Goal: Contribute content: Contribute content

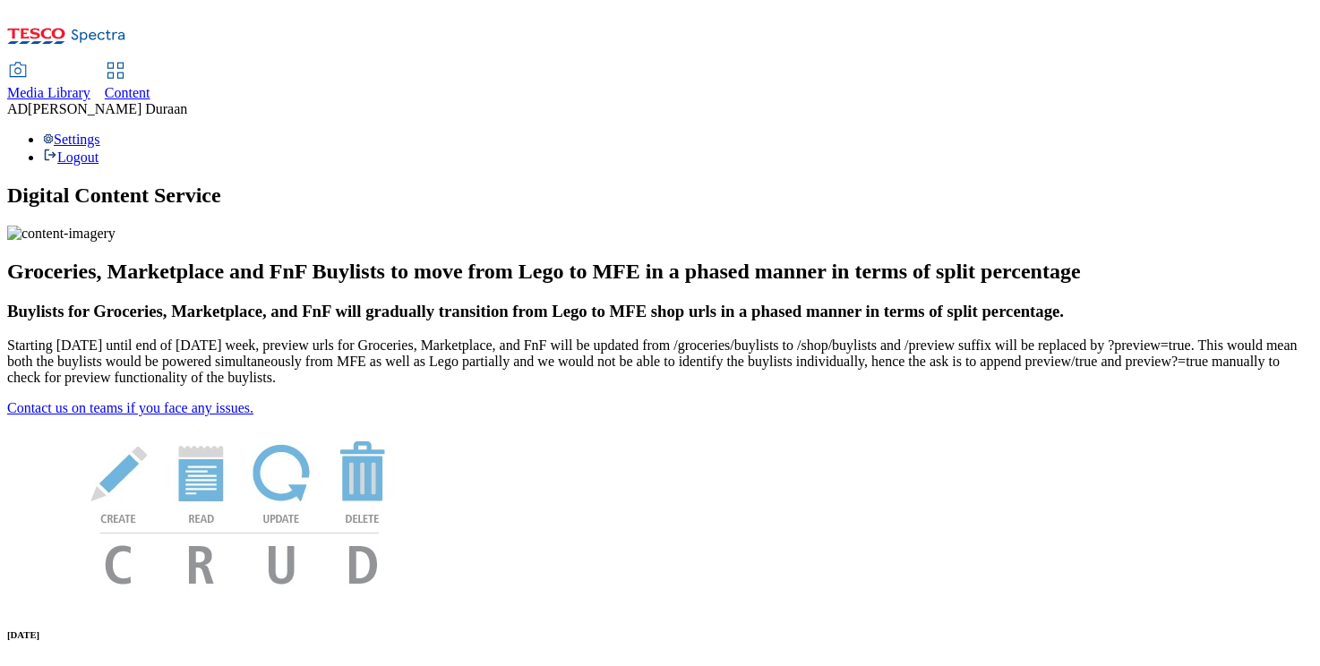
click at [150, 85] on span "Content" at bounding box center [128, 92] width 46 height 15
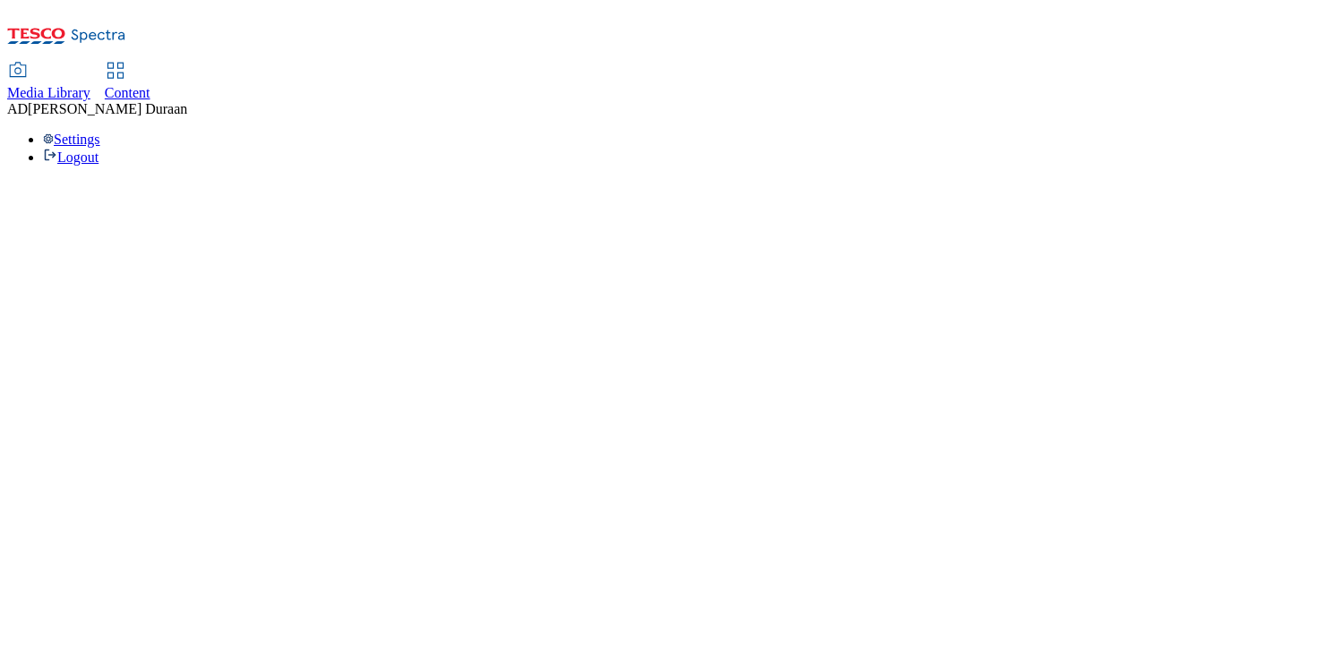
select select "ghs-[GEOGRAPHIC_DATA]"
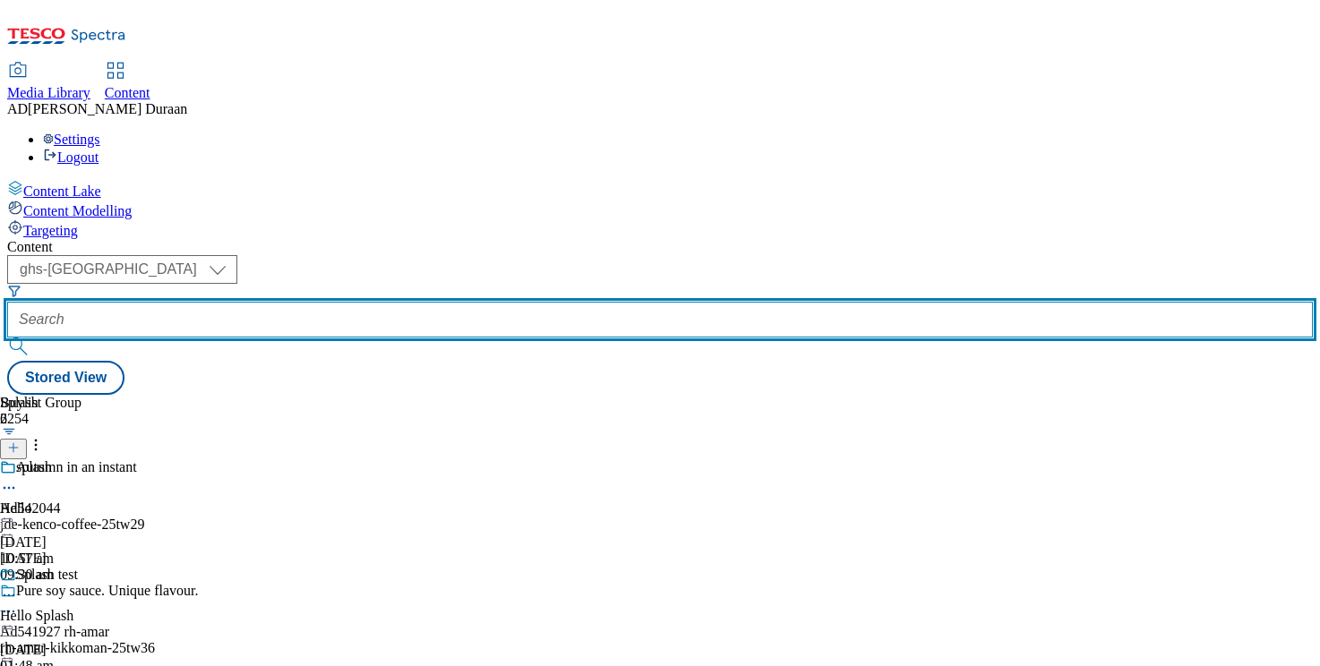
click at [411, 302] on input "text" at bounding box center [660, 320] width 1306 height 36
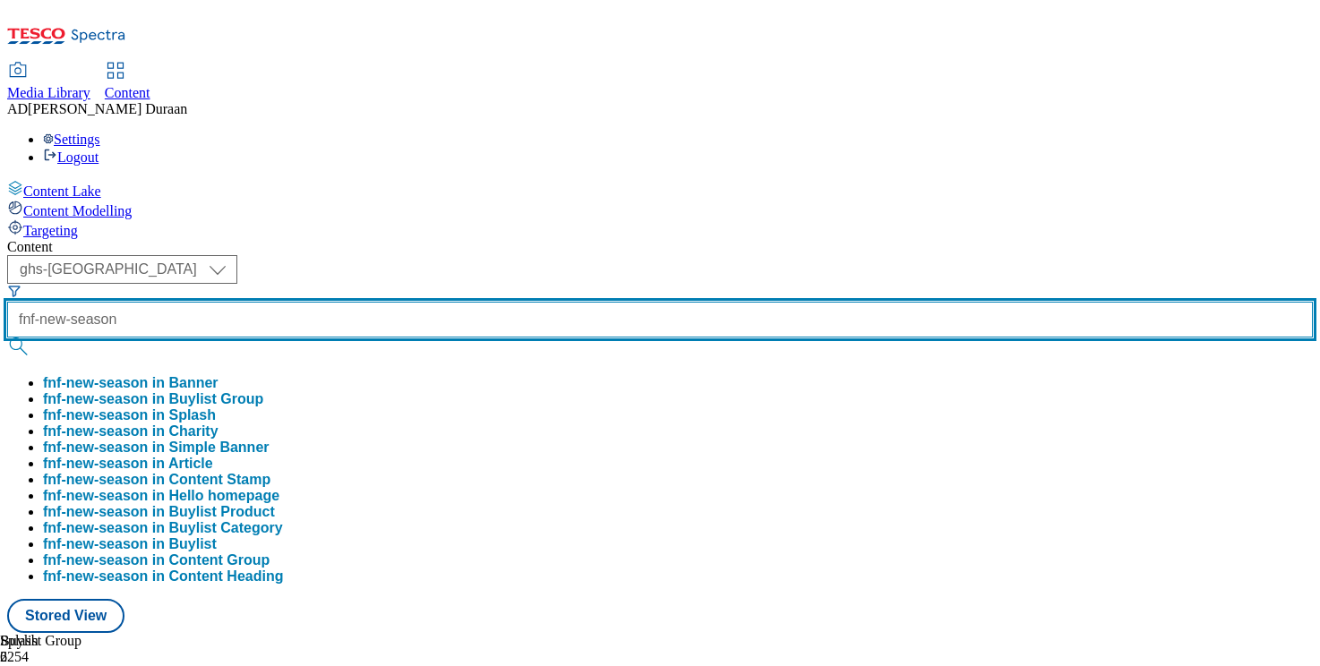
type input "fnf-new-season"
click at [7, 338] on button "submit" at bounding box center [19, 347] width 25 height 18
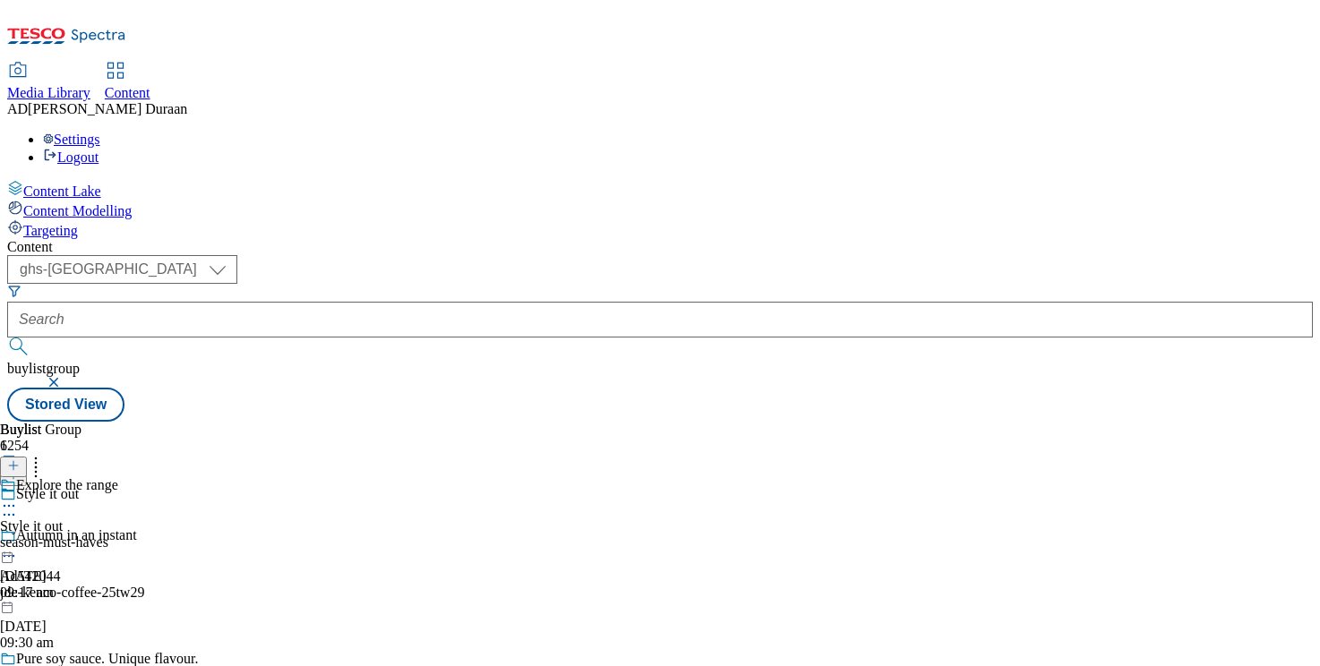
click at [18, 497] on icon at bounding box center [9, 506] width 18 height 18
click at [76, 537] on span "Edit" at bounding box center [66, 543] width 21 height 13
select select "evergreen"
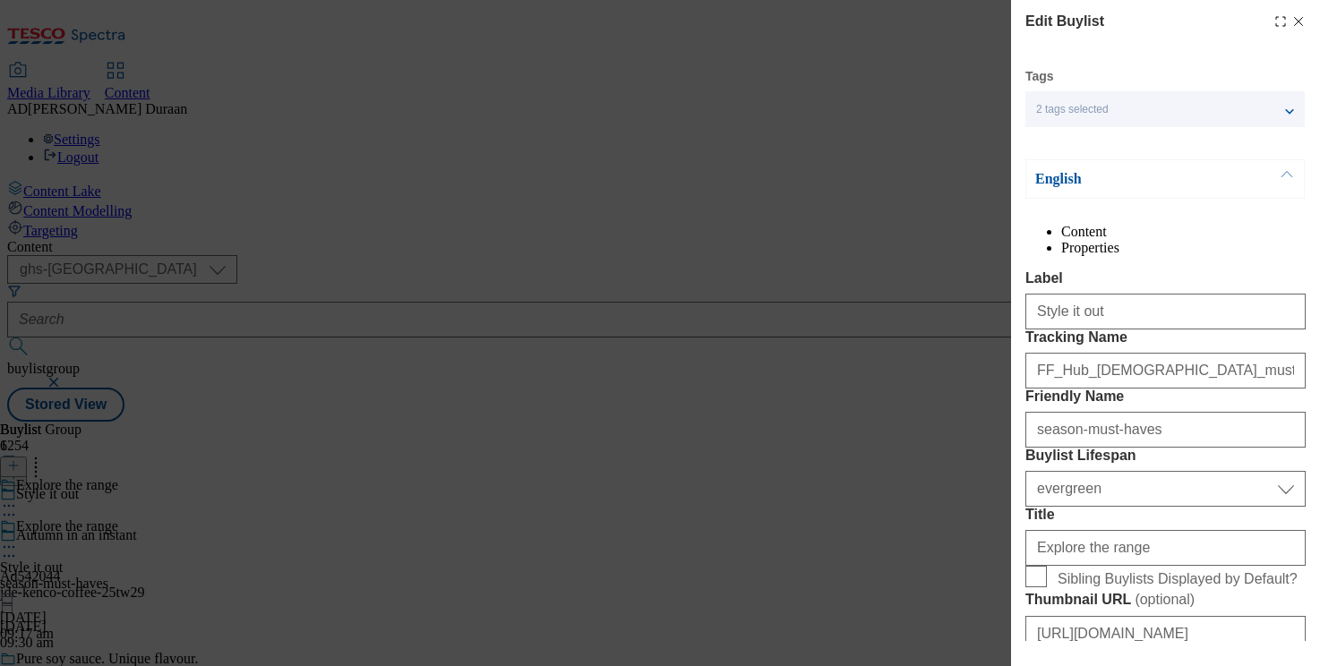
select select "Banner"
click at [1234, 240] on li "Properties" at bounding box center [1183, 248] width 245 height 16
click at [1302, 19] on icon "Modal" at bounding box center [1299, 21] width 14 height 14
select select "evergreen"
select select "Banner"
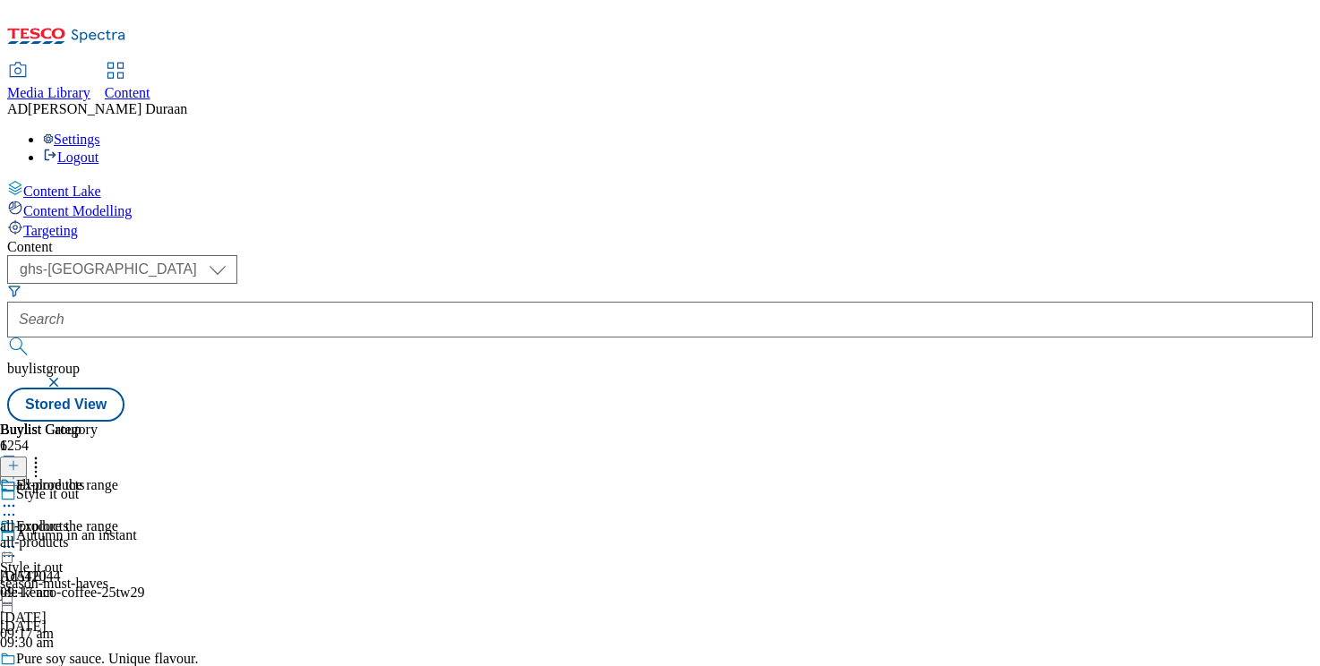
click at [18, 538] on icon at bounding box center [9, 547] width 18 height 18
click at [843, 239] on div "Content ( optional ) ghs-roi ghs-[GEOGRAPHIC_DATA] ghs-uk buylistgroup Stored V…" at bounding box center [660, 330] width 1306 height 183
click at [64, 377] on button "button" at bounding box center [56, 382] width 18 height 11
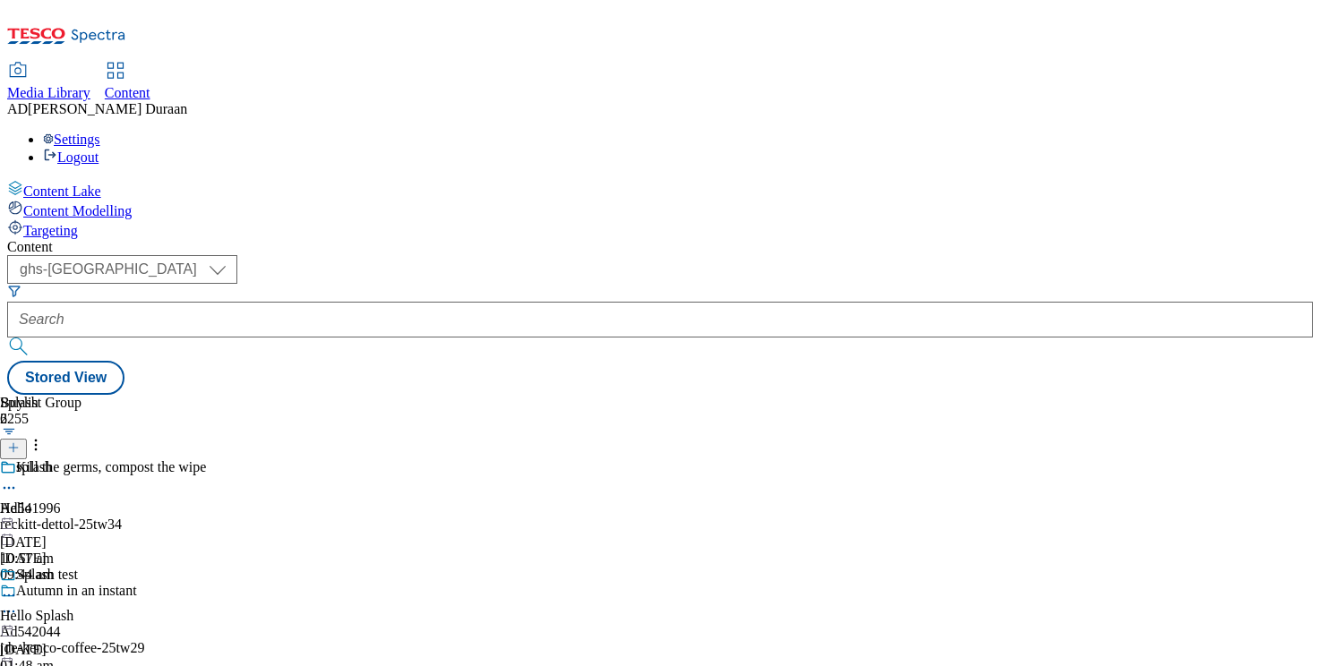
click at [20, 442] on icon at bounding box center [13, 448] width 13 height 13
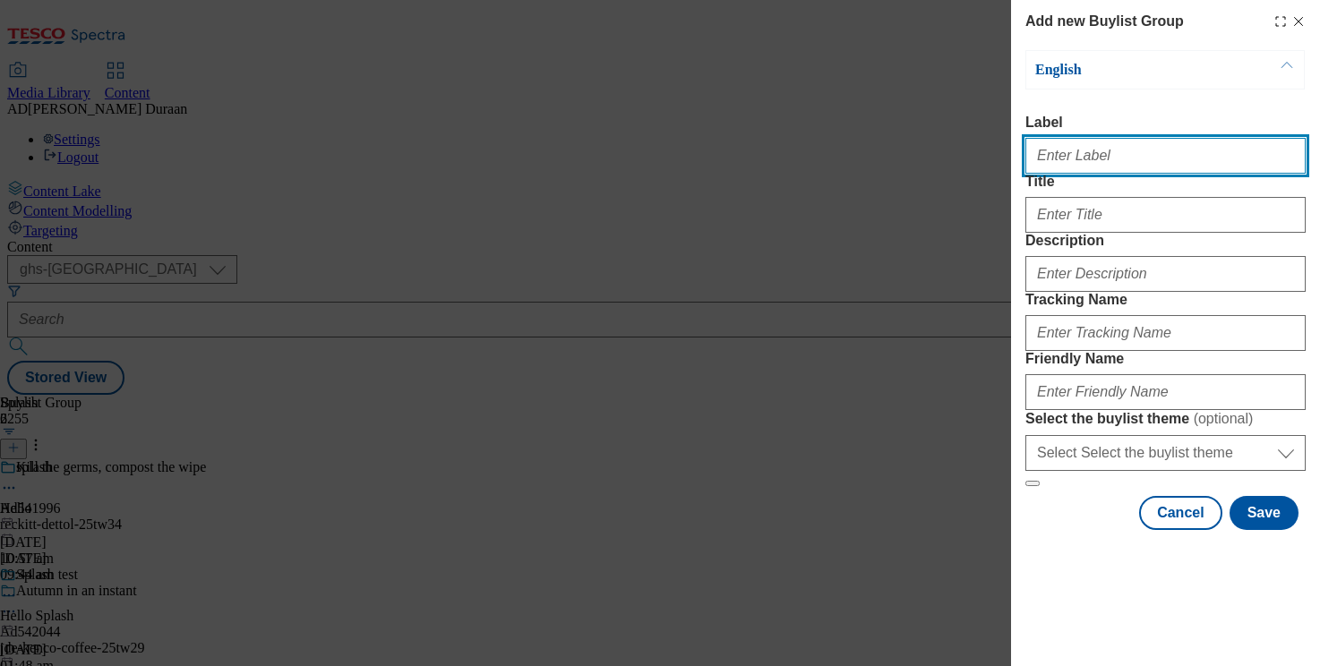
paste input "Spotlight on: chocolate brown"
drag, startPoint x: 1185, startPoint y: 161, endPoint x: 902, endPoint y: 142, distance: 283.6
click at [902, 142] on div "Add new Buylist Group English Label Spotlight on: chocolate brown Title Descrip…" at bounding box center [660, 333] width 1320 height 666
type input "Spotlight on: chocolate brown"
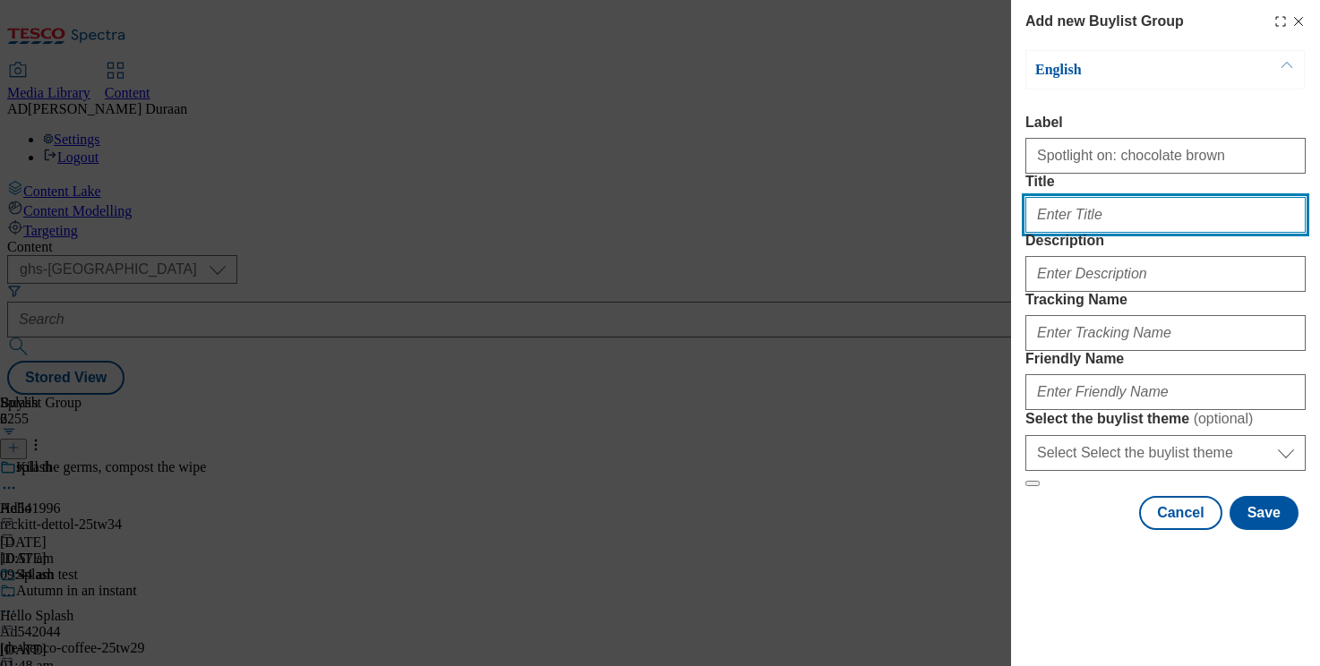
paste input "Spotlight on: chocolate brown"
type input "Spotlight on: chocolate brown"
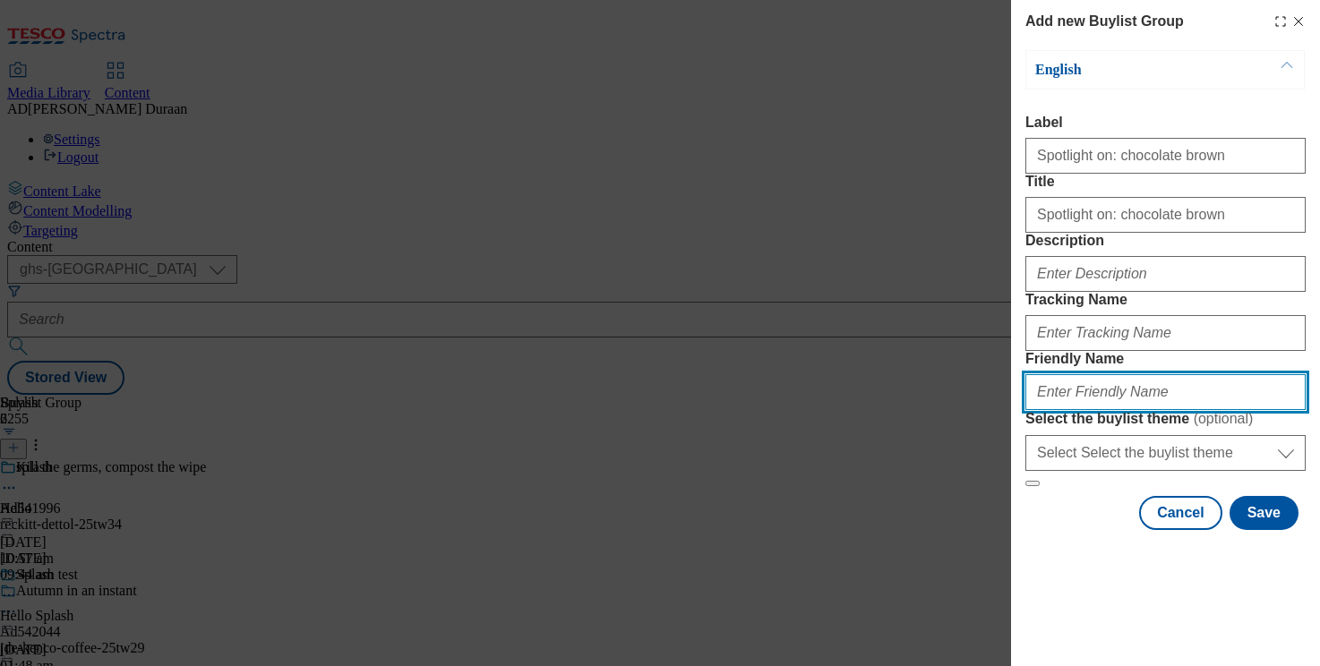
paste input "Spotlight on: chocolate brown"
type input "Spotlight on: chocolate brown"
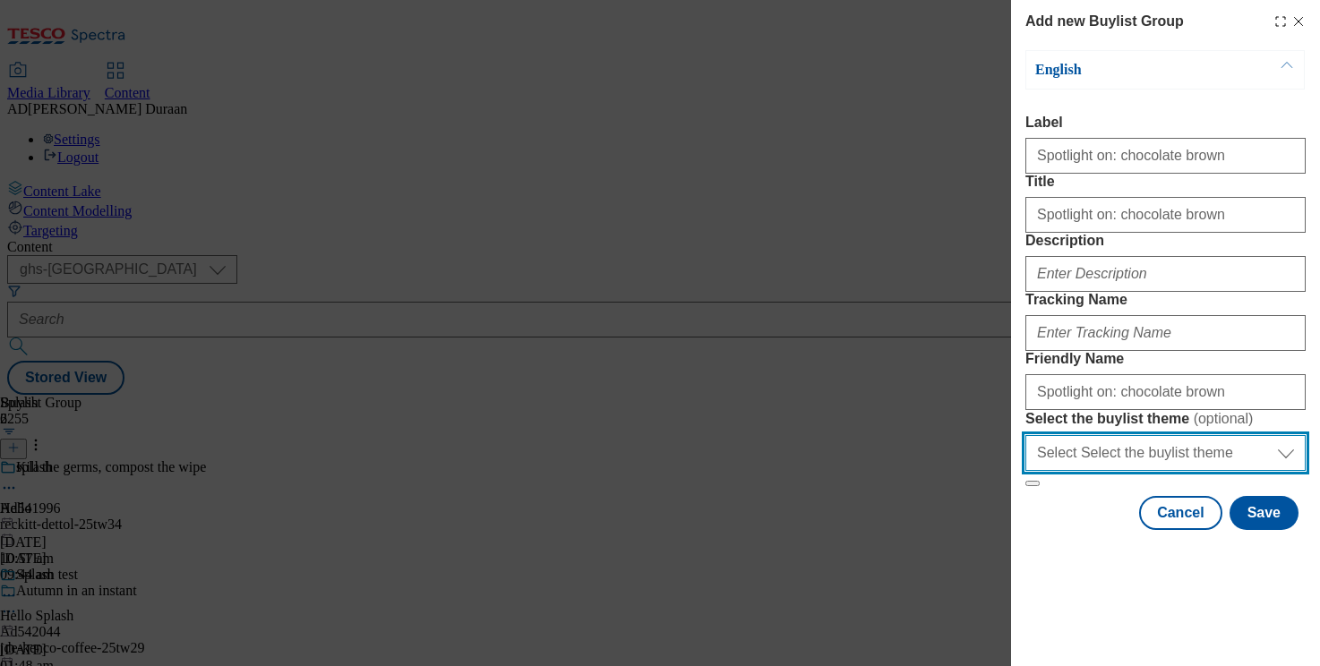
click at [1135, 471] on select "Select Select the buylist theme default fandf" at bounding box center [1166, 453] width 280 height 36
select select "fandf"
click at [1026, 471] on select "Select Select the buylist theme default fandf" at bounding box center [1166, 453] width 280 height 36
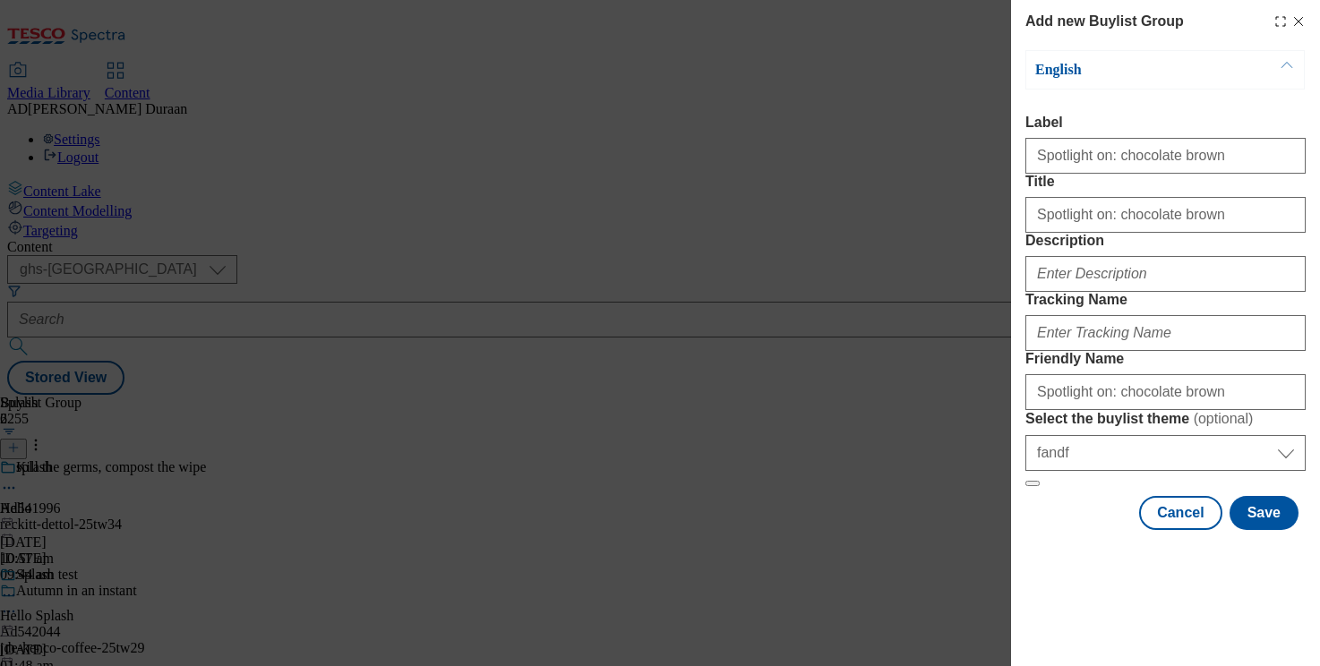
drag, startPoint x: 1224, startPoint y: 310, endPoint x: 1056, endPoint y: 454, distance: 221.7
click at [1224, 309] on form "Label Spotlight on: chocolate brown Title Spotlight on: chocolate brown Descrip…" at bounding box center [1166, 301] width 280 height 373
click at [1034, 410] on input "Spotlight on: chocolate brown" at bounding box center [1166, 392] width 280 height 36
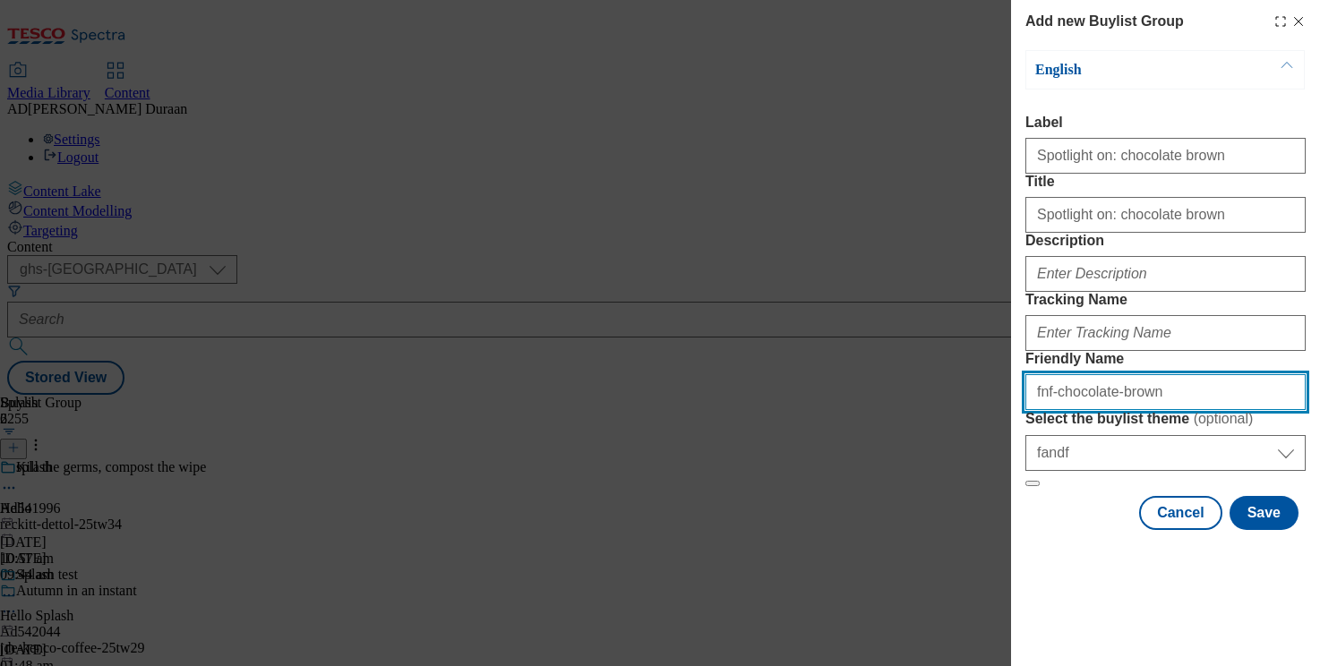
type input "fnf-chocolate-brown"
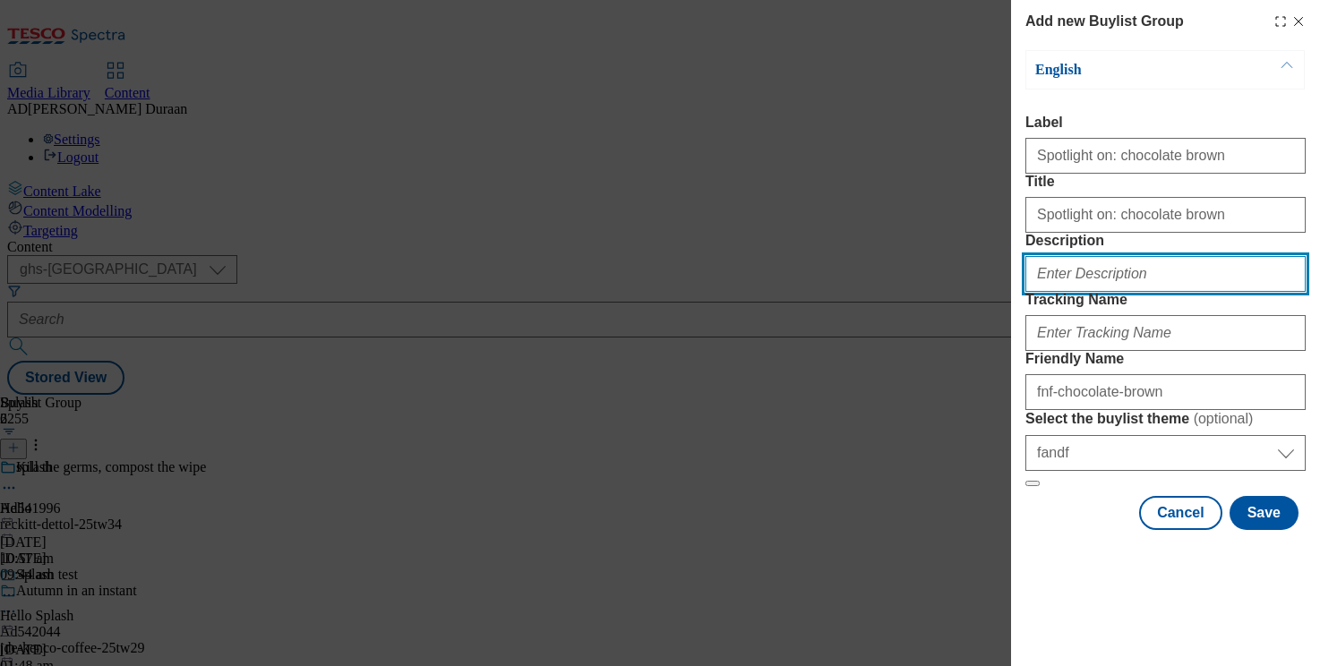
paste input "Loving the latest chocolate brown looks? From smooth suede skirts and cowl neck…"
type input "Loving the latest chocolate brown looks? From smooth suede skirts and cowl neck…"
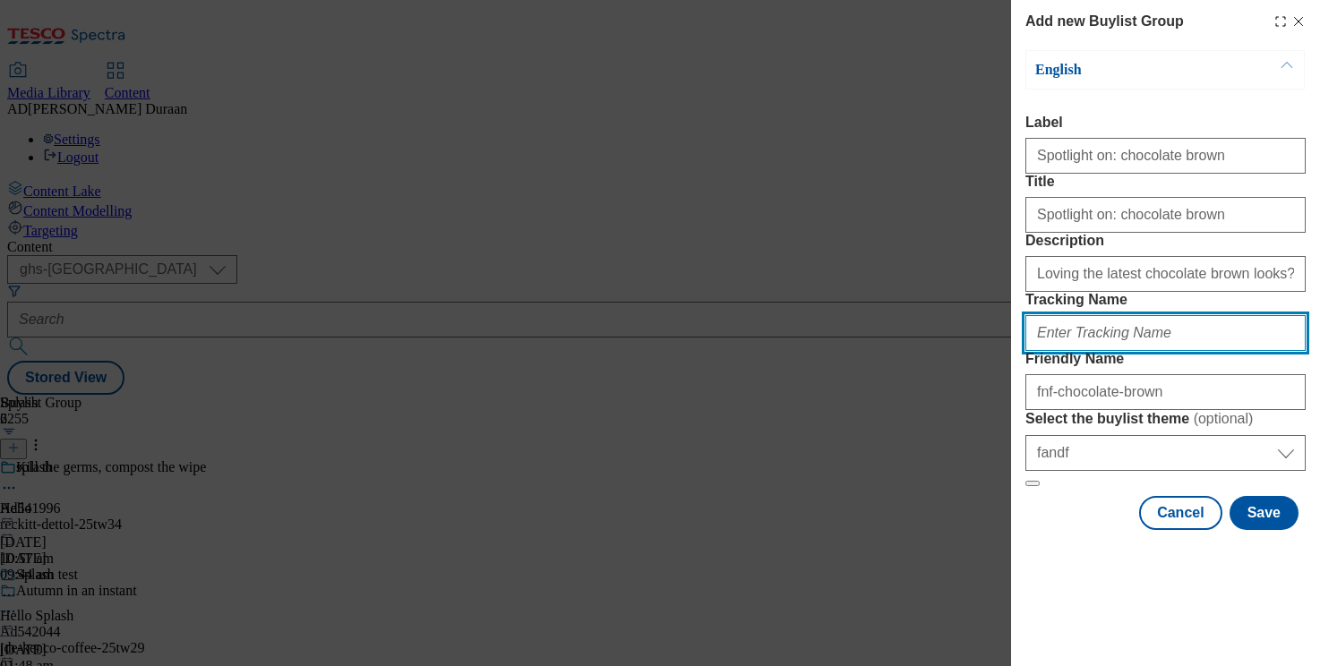
paste input "fnf_hub_chocolate_brown"
type input "fnf_hub_chocolate_brown"
click at [1176, 321] on form "Label Spotlight on: chocolate brown Title Spotlight on: chocolate brown Descrip…" at bounding box center [1166, 301] width 280 height 373
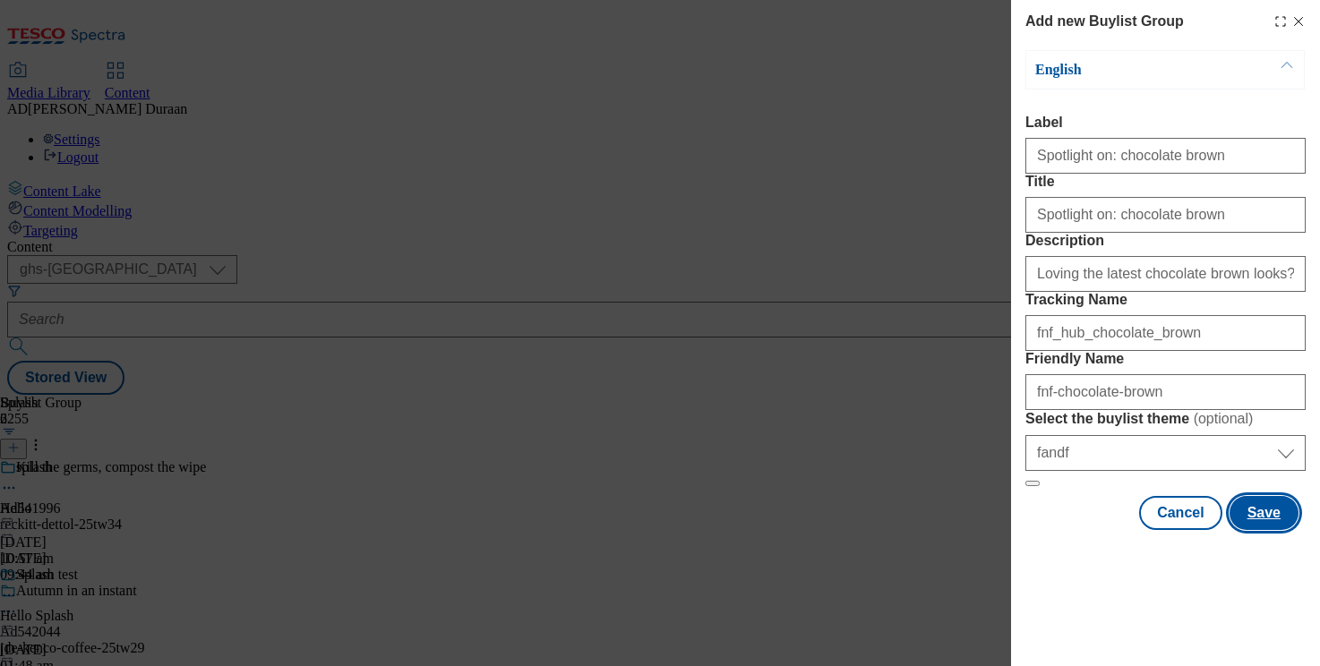
click at [1261, 530] on button "Save" at bounding box center [1264, 513] width 69 height 34
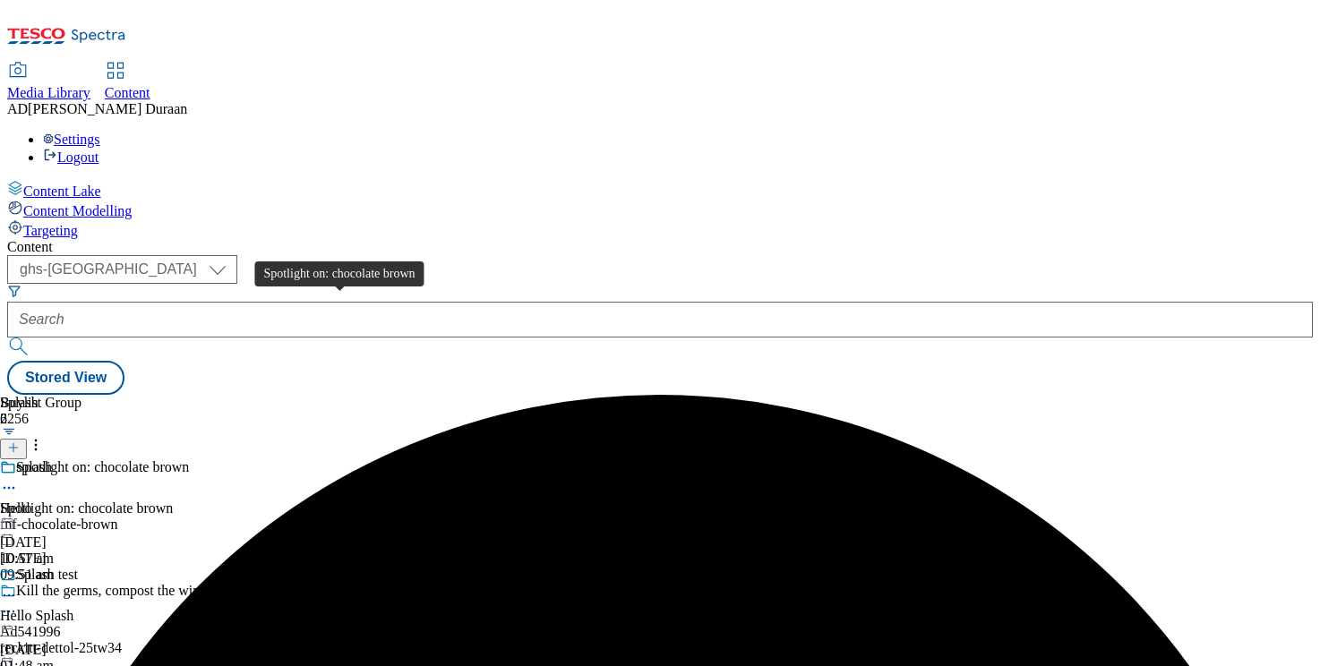
click at [173, 501] on div "Spotlight on: chocolate brown" at bounding box center [86, 509] width 173 height 16
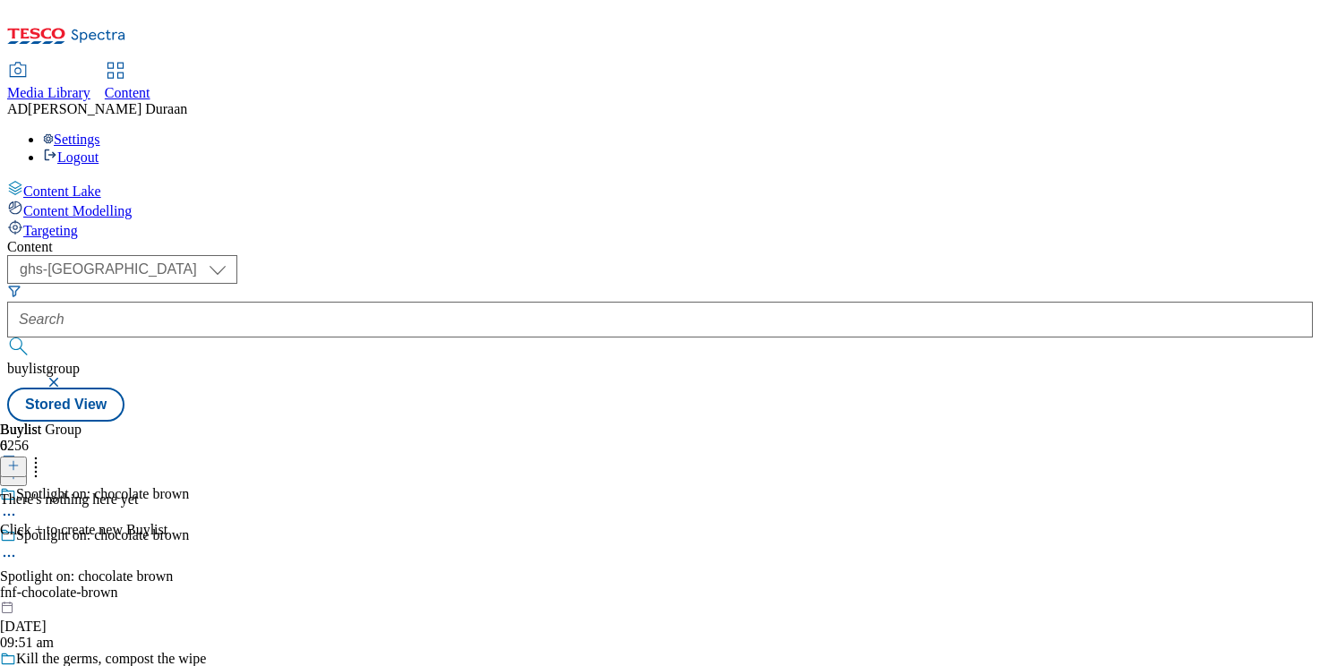
click at [20, 459] on icon at bounding box center [13, 465] width 13 height 13
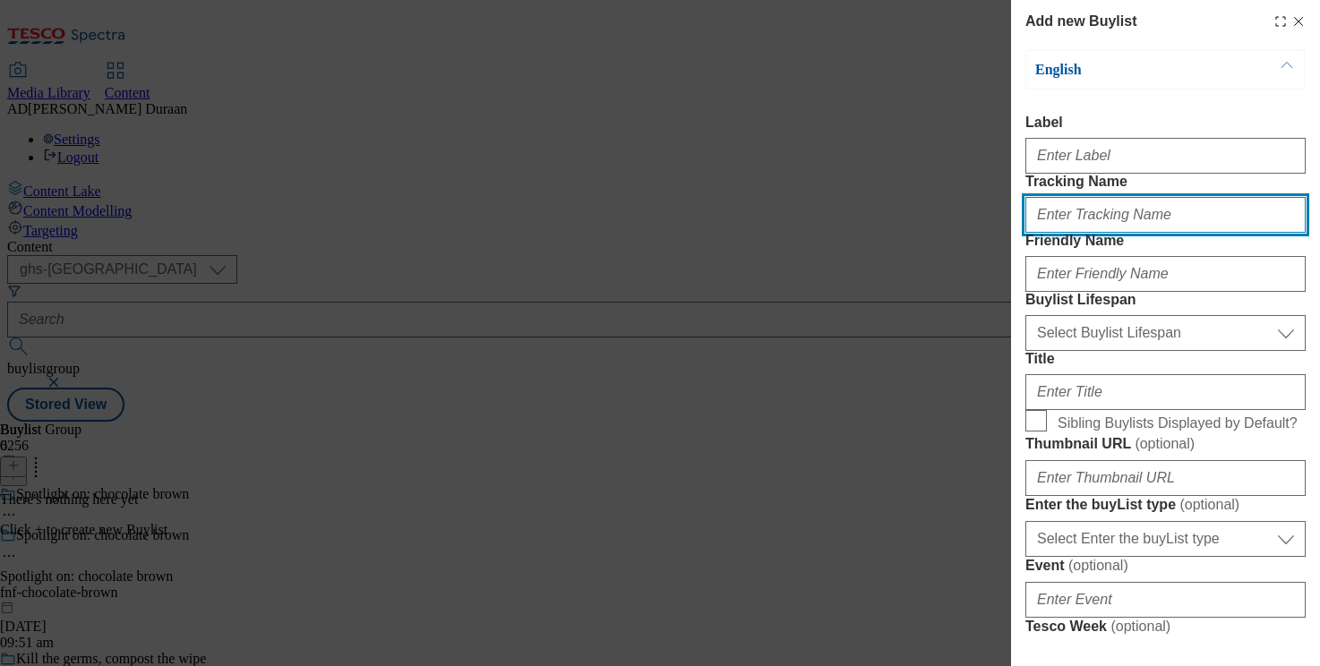
paste input "fnf_hub_chocolate_brown"
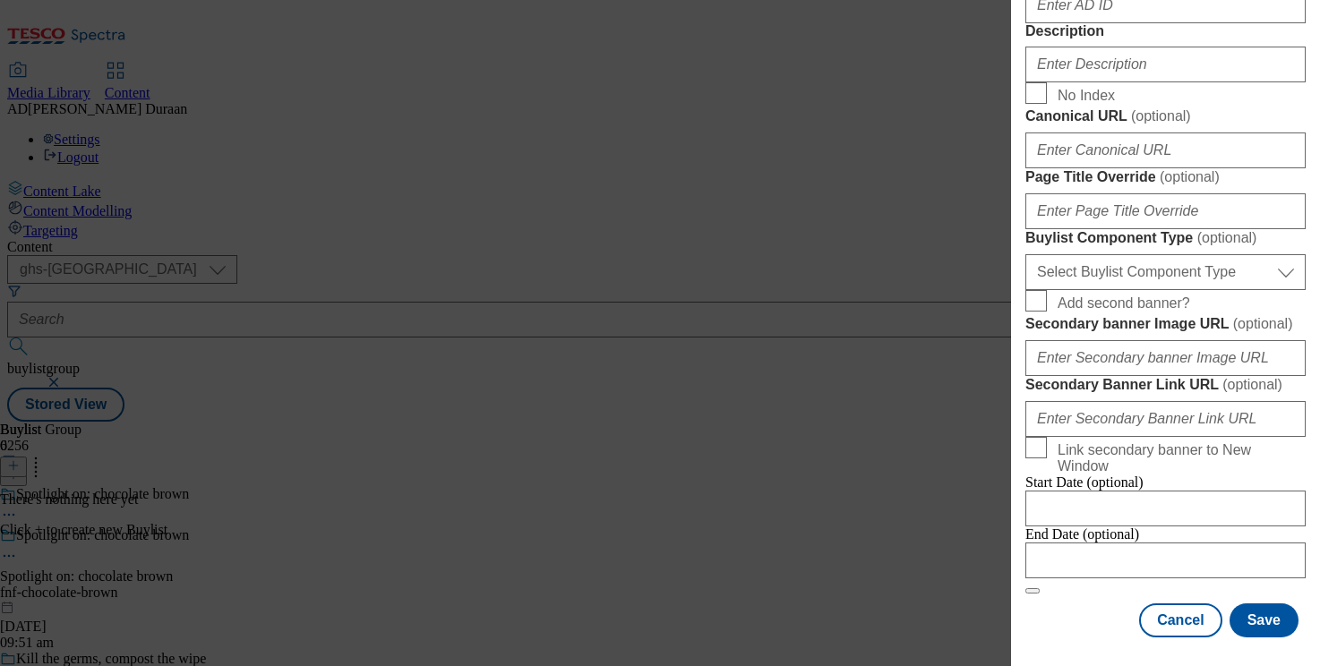
scroll to position [1415, 0]
type input "fnf_hub_chocolate_brown"
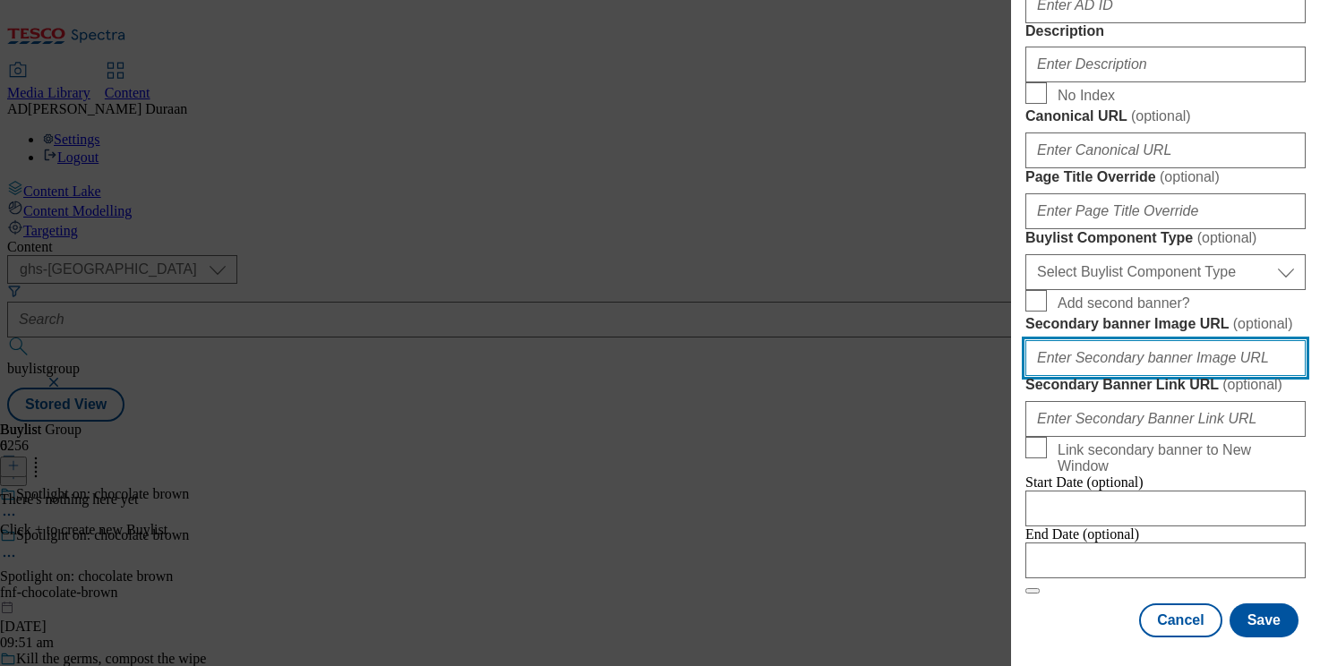
click at [1226, 340] on input "Secondary banner Image URL ( optional )" at bounding box center [1166, 358] width 280 height 36
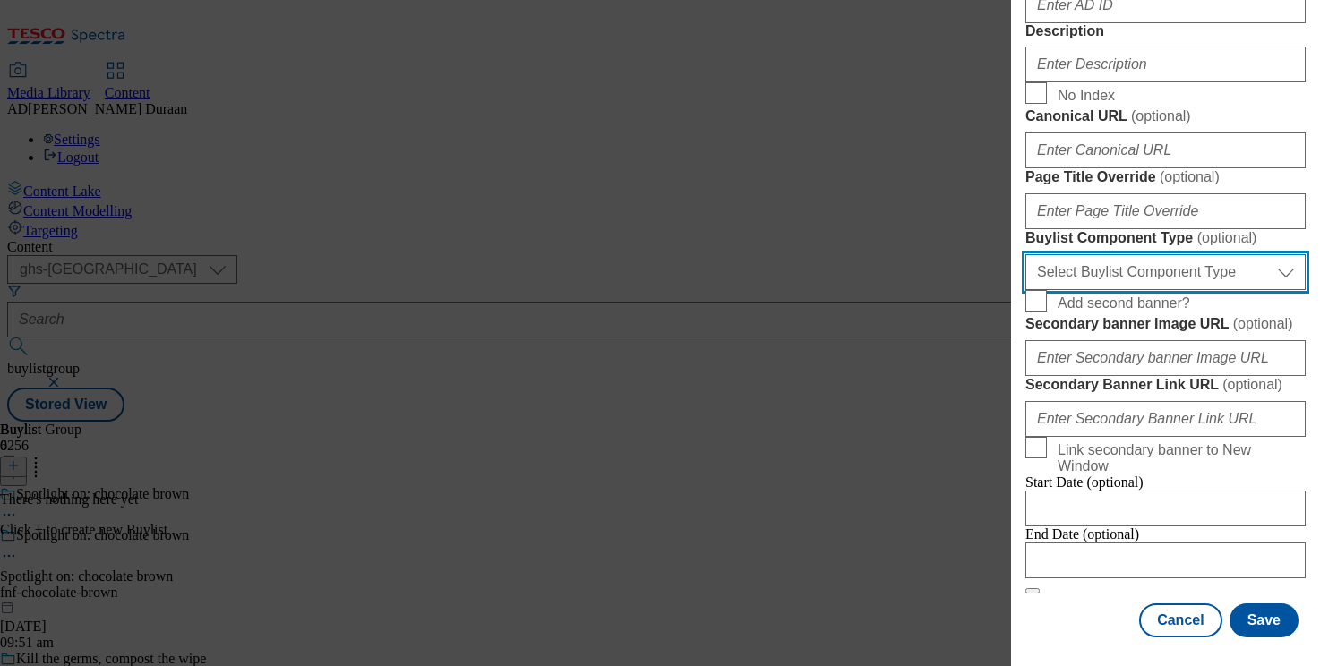
click at [1163, 254] on select "Select Buylist Component Type Banner Competition Header Meal" at bounding box center [1166, 272] width 280 height 36
select select "Banner"
click at [1026, 254] on select "Select Buylist Component Type Banner Competition Header Meal" at bounding box center [1166, 272] width 280 height 36
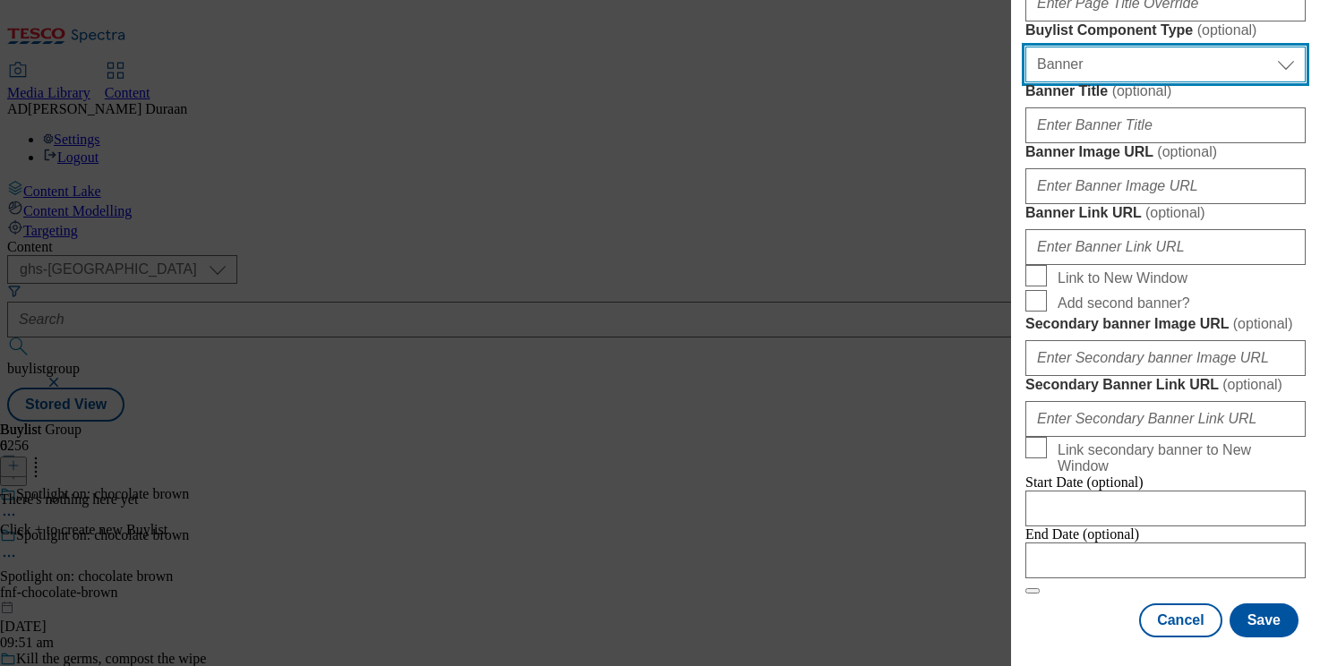
scroll to position [1438, 0]
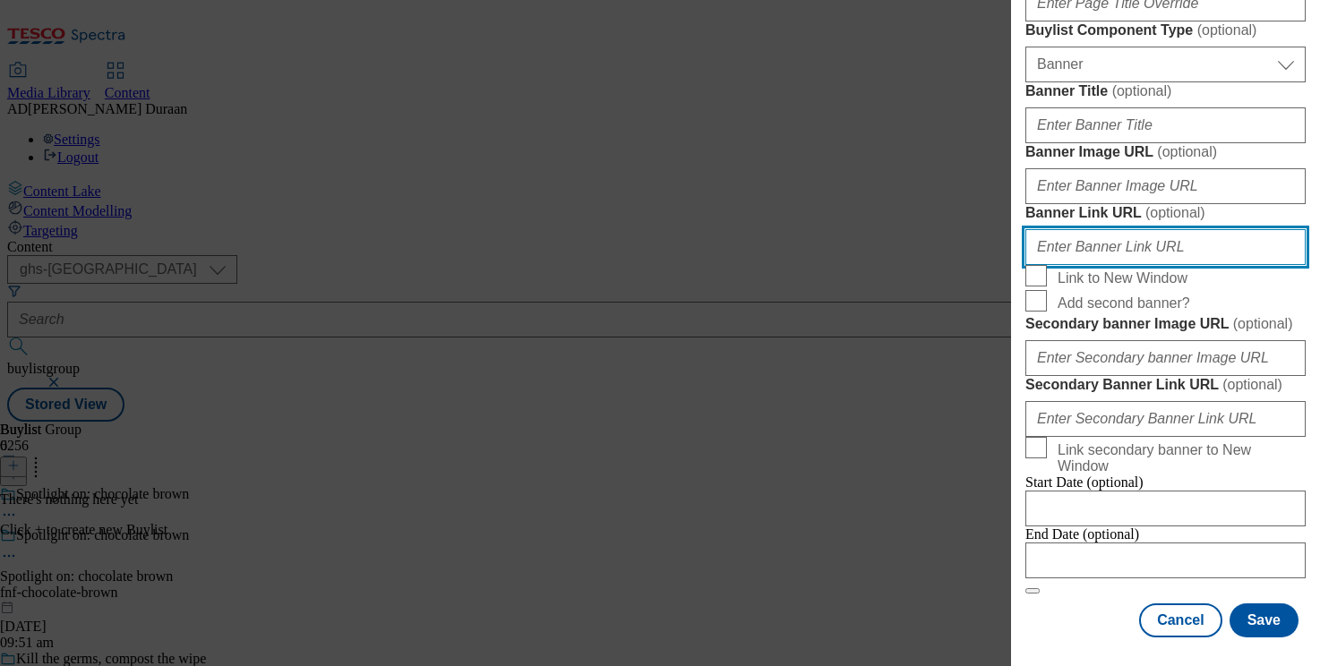
paste input "fnf_hub_chocolate_brown"
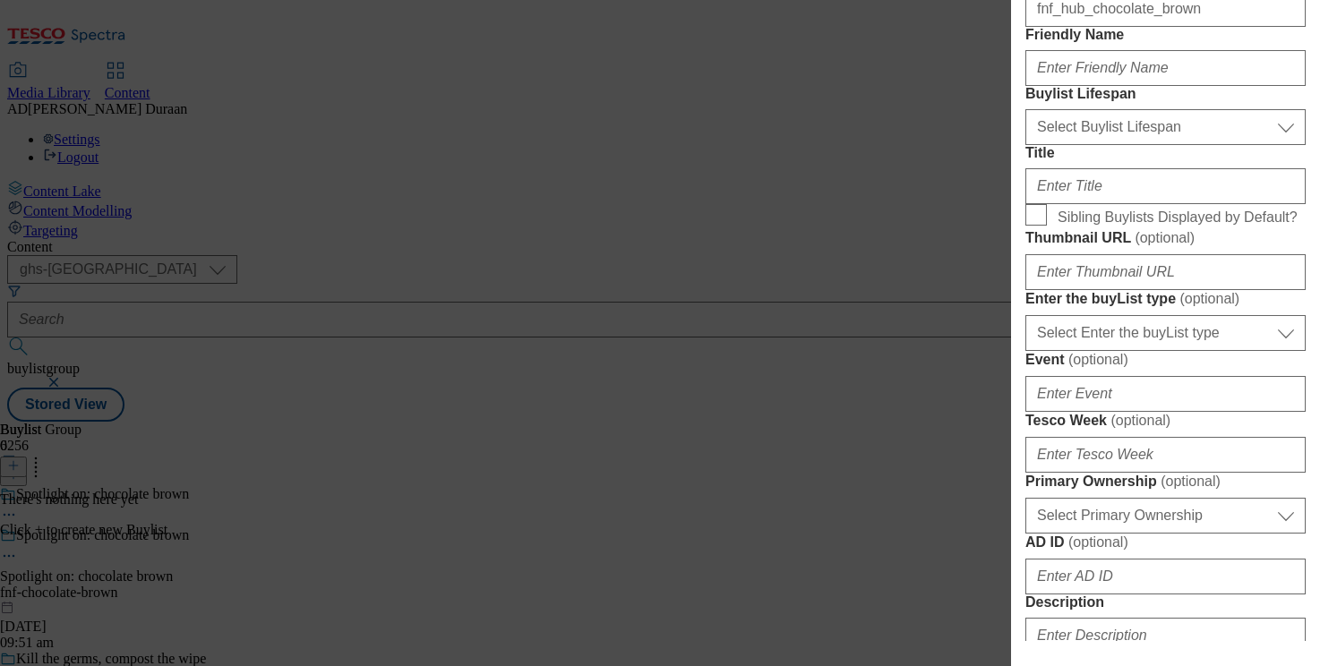
scroll to position [0, 0]
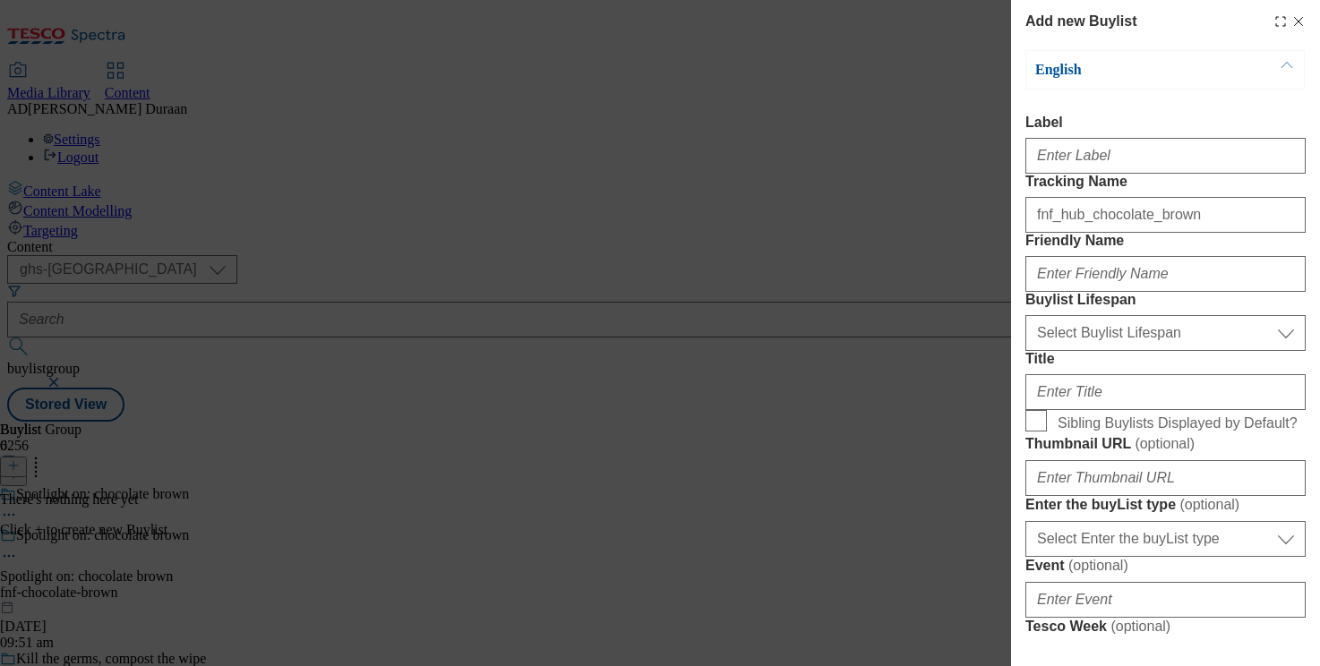
type input "fnf_hub_chocolate_brown"
drag, startPoint x: 1075, startPoint y: 349, endPoint x: 793, endPoint y: 1, distance: 448.3
click at [0, 0] on div "Add new Buylist English Label Tracking Name fnf_hub_chocolate_brown Friendly Na…" at bounding box center [660, 333] width 1320 height 666
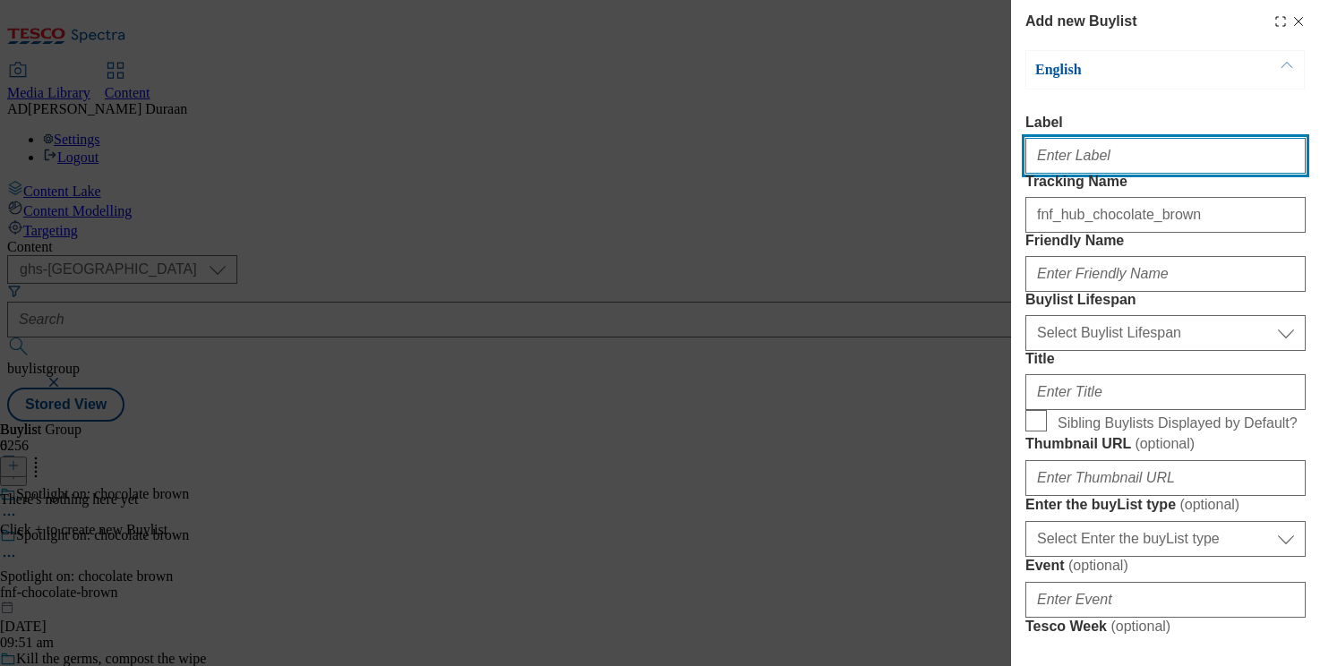
paste input "Spotlight on: chocolate brown"
drag, startPoint x: 1087, startPoint y: 158, endPoint x: 1096, endPoint y: 176, distance: 20.8
click at [983, 160] on div "Add new Buylist English Label Spotlight on: chocolate brown Tracking Name fnf_h…" at bounding box center [660, 333] width 1320 height 666
type input "Spotlight on: chocolate brown"
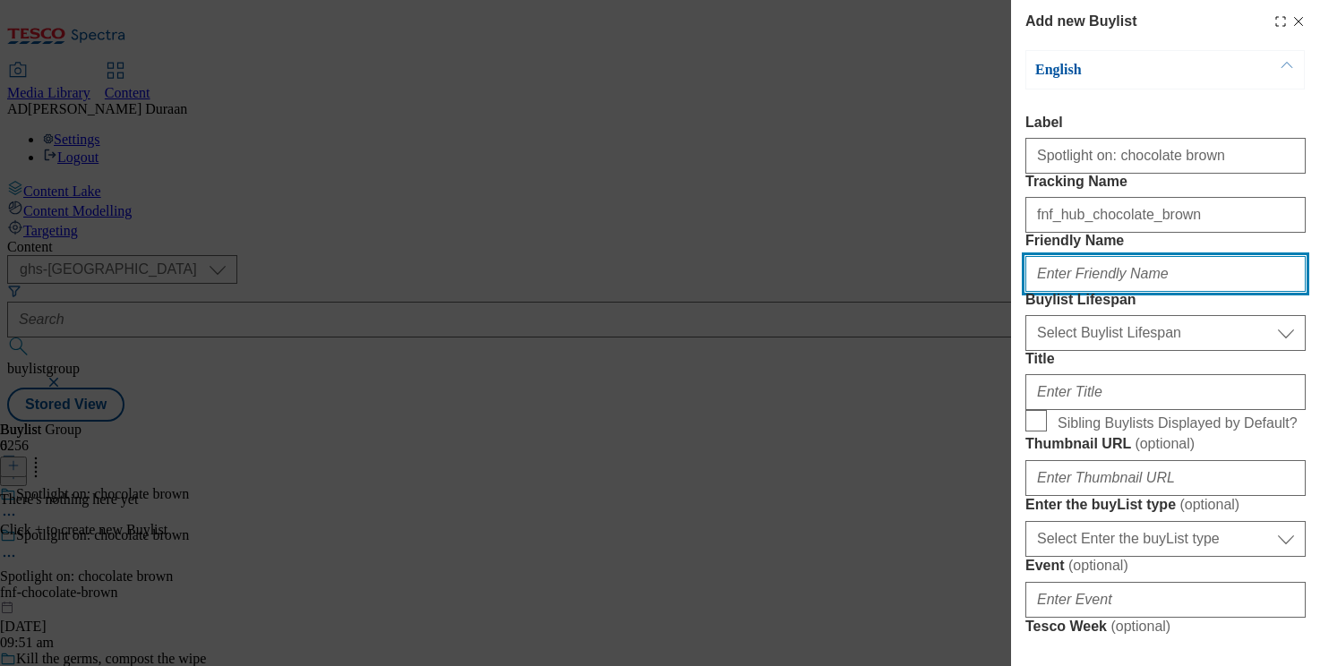
paste input "Spotlight on: chocolate brown"
drag, startPoint x: 1191, startPoint y: 339, endPoint x: 1086, endPoint y: 343, distance: 104.9
click at [1086, 292] on input "Spotlight on: chocolate brown" at bounding box center [1166, 274] width 280 height 36
type input "spotlight"
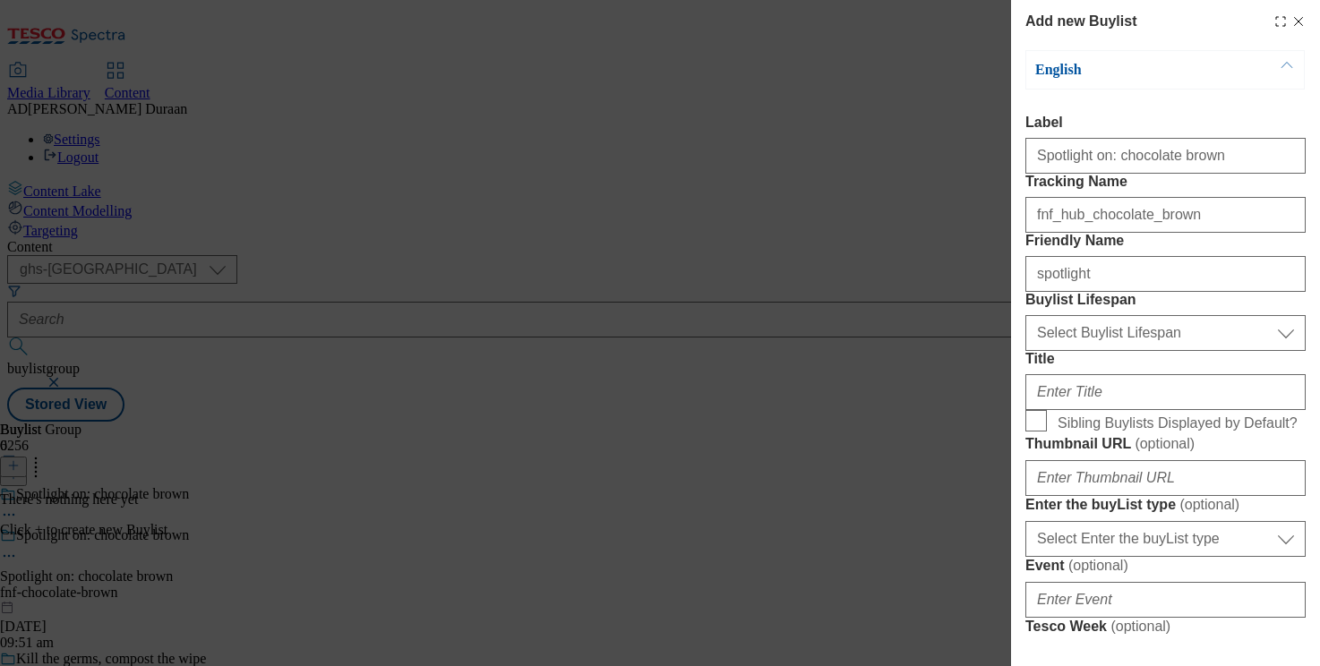
click at [1159, 351] on select "Select Buylist Lifespan evergreen seasonal tactical" at bounding box center [1166, 333] width 280 height 36
select select "seasonal"
click at [1026, 351] on select "Select Buylist Lifespan evergreen seasonal tactical" at bounding box center [1166, 333] width 280 height 36
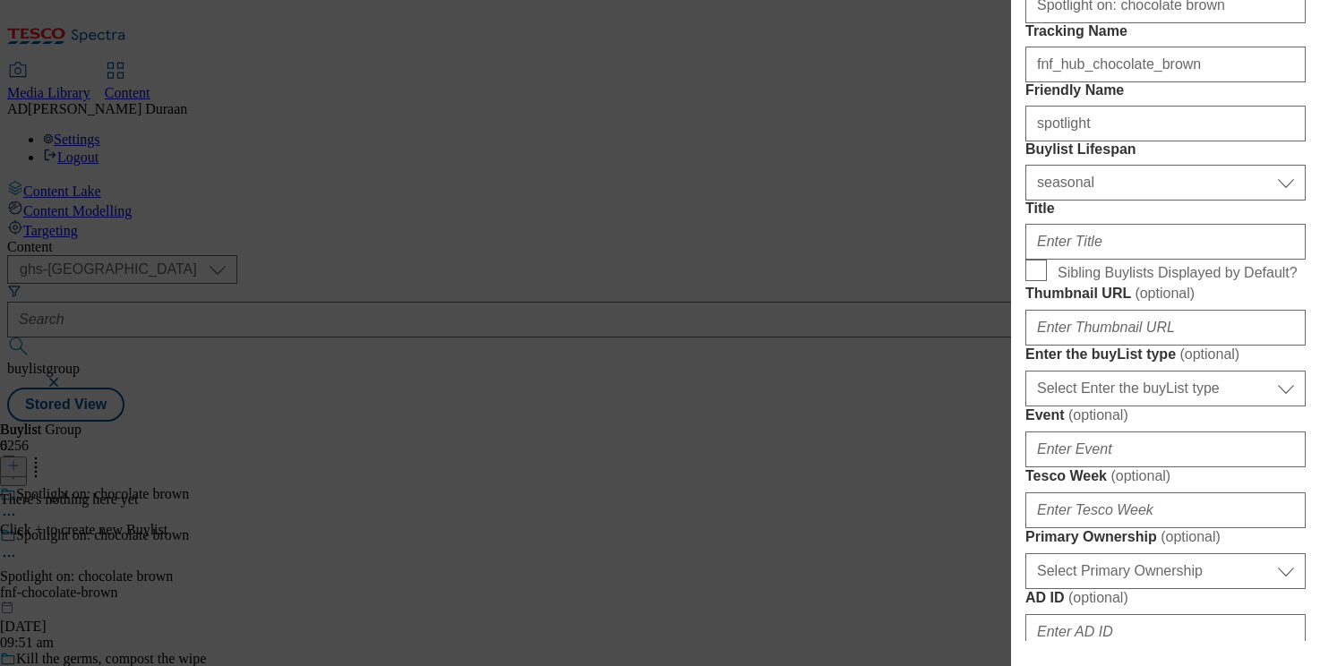
scroll to position [161, 0]
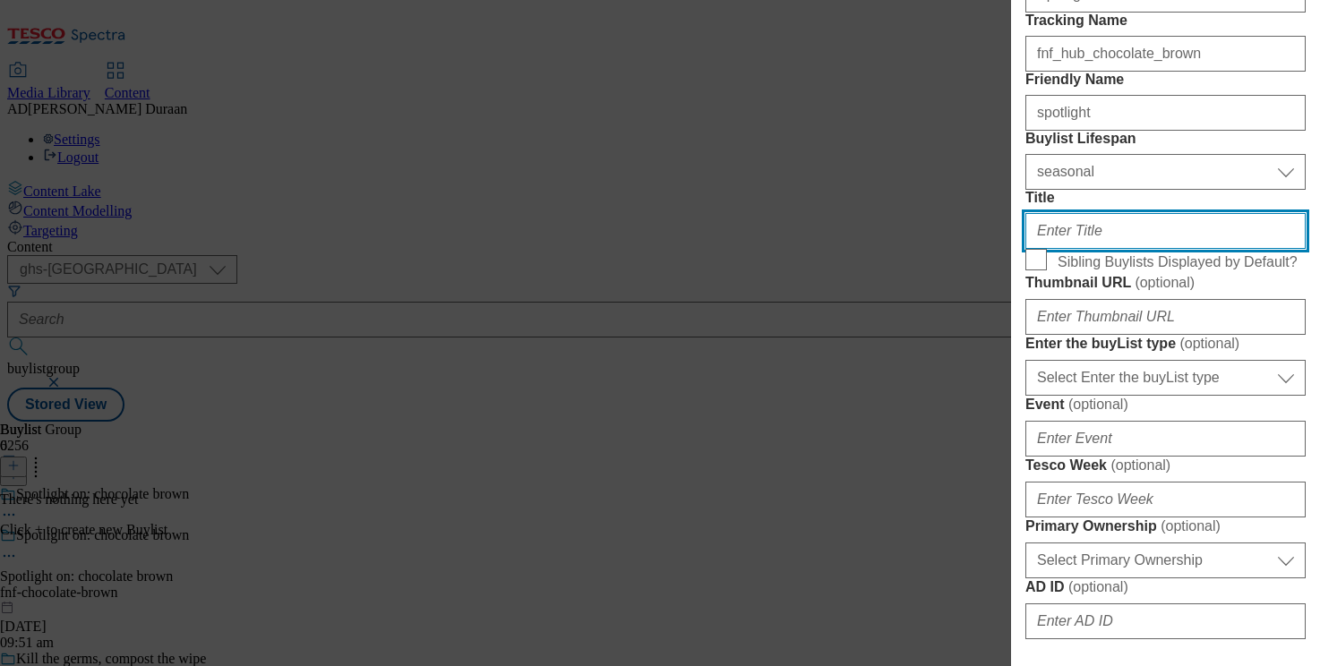
paste input "Explore the range"
type input "Explore the range"
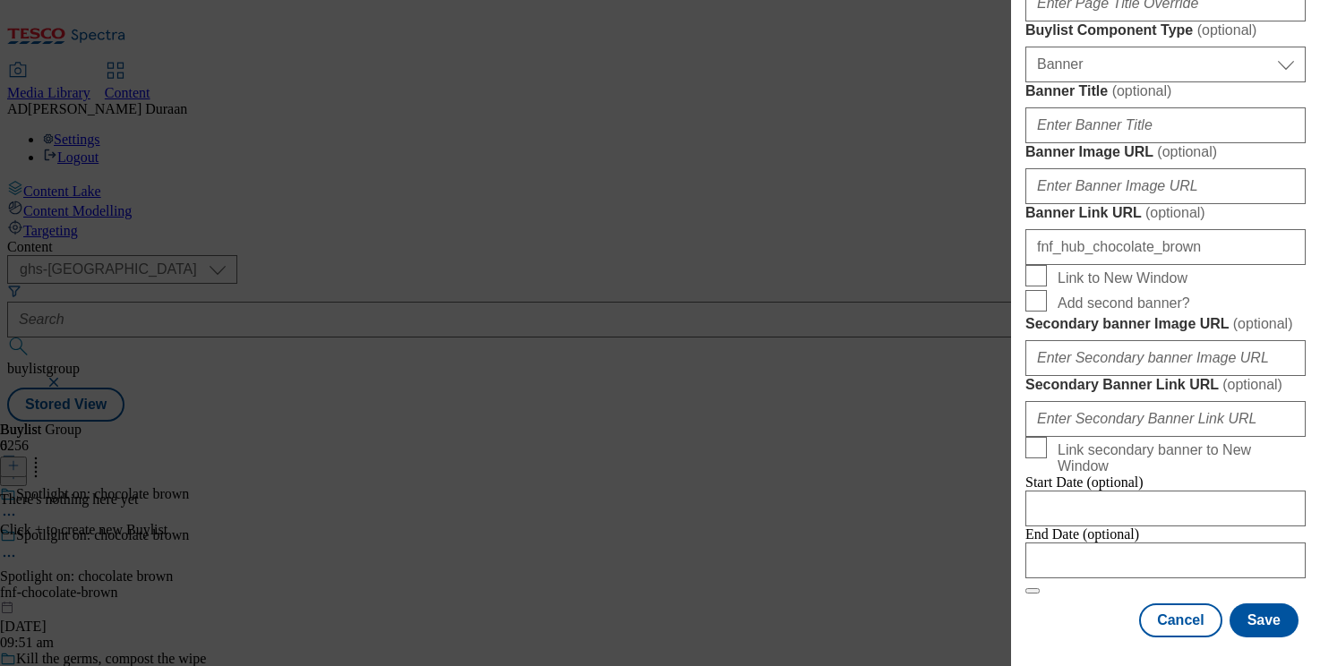
scroll to position [1247, 0]
click at [1028, 265] on input "fnf_hub_chocolate_brown" at bounding box center [1166, 247] width 280 height 36
paste input "[URL][DOMAIN_NAME]"
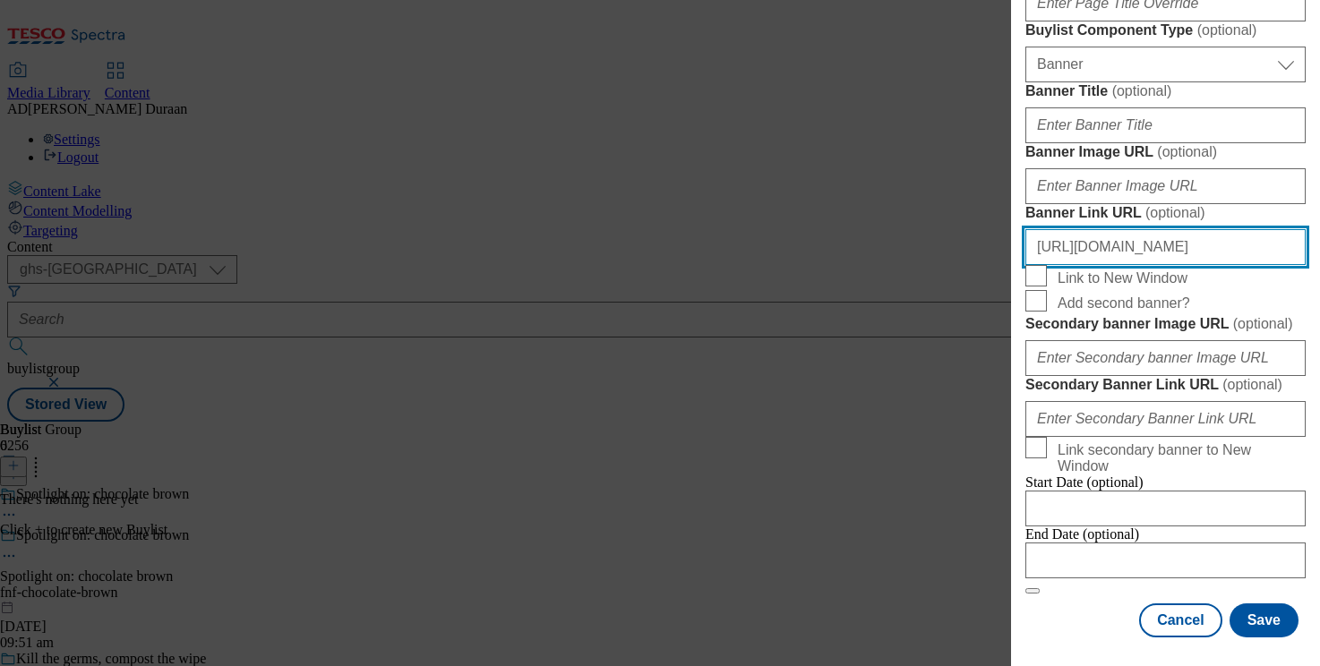
scroll to position [0, 12]
type input "[URL][DOMAIN_NAME]"
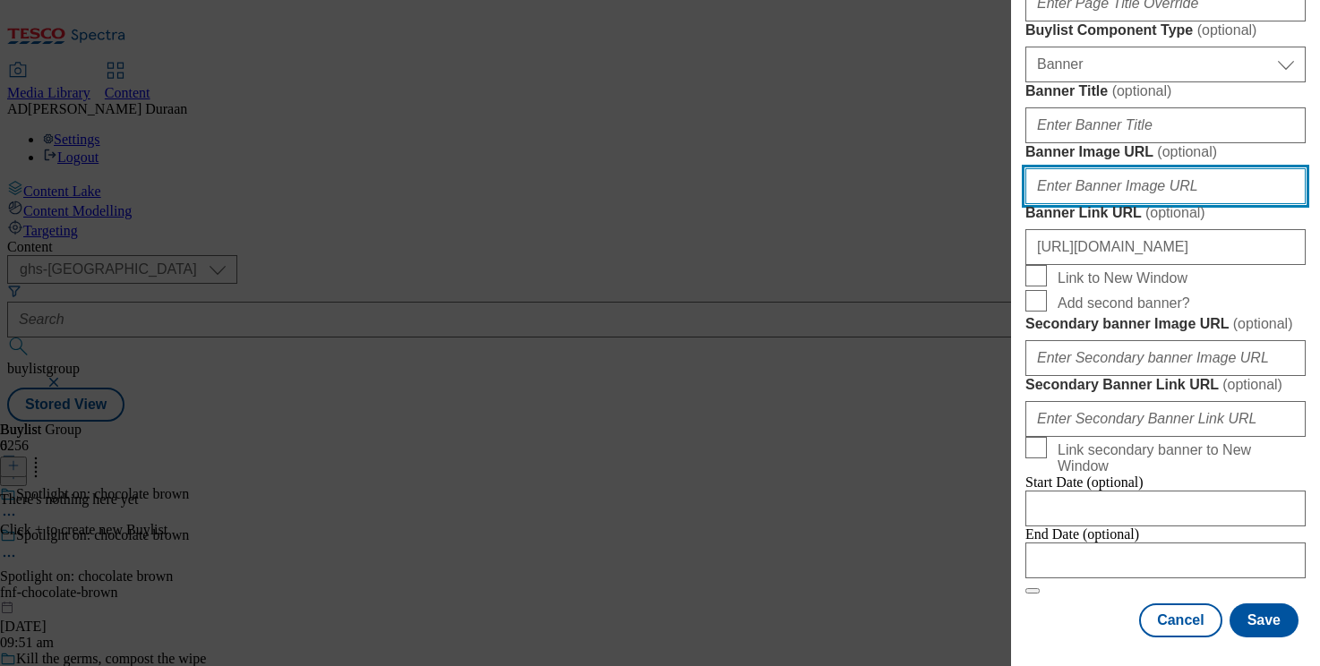
click at [1085, 168] on input "Banner Image URL ( optional )" at bounding box center [1166, 186] width 280 height 36
paste input "[URL][DOMAIN_NAME]"
type input "[URL][DOMAIN_NAME]"
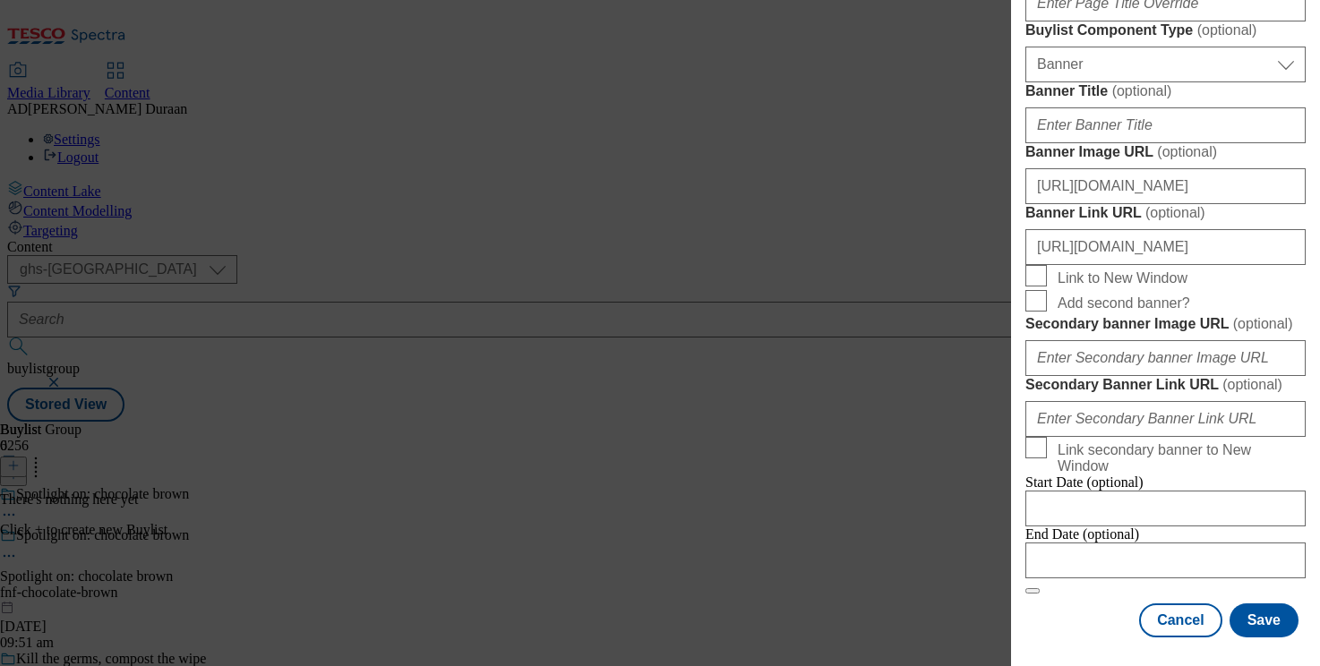
drag, startPoint x: 1256, startPoint y: 32, endPoint x: 1267, endPoint y: 104, distance: 72.6
click at [1267, 623] on button "Save" at bounding box center [1264, 621] width 69 height 34
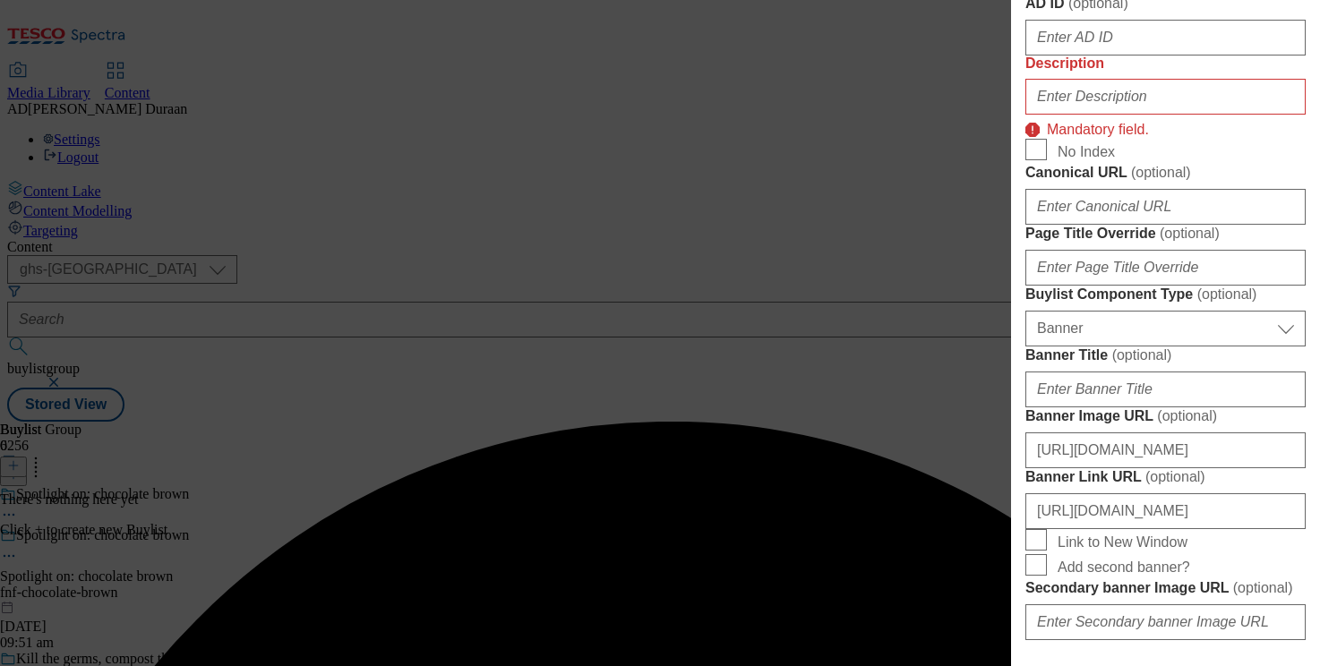
scroll to position [766, 0]
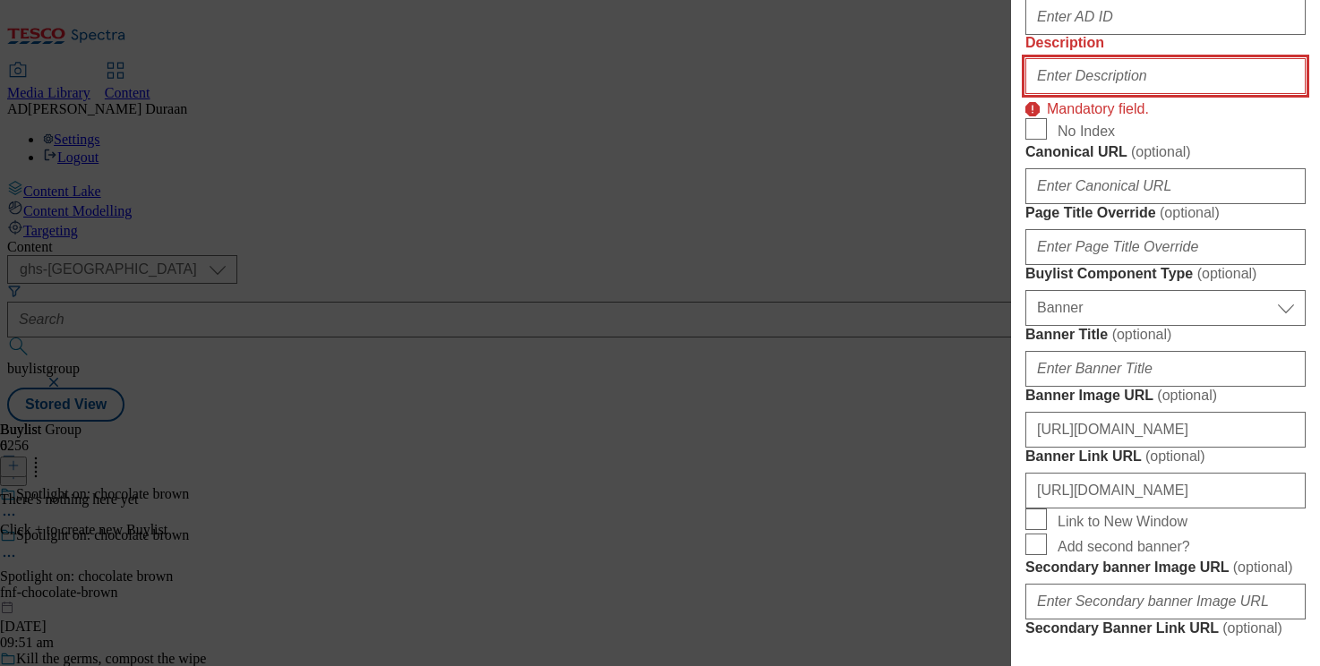
paste input "Loving the latest chocolate brown looks? From smooth suede skirts and cowl neck…"
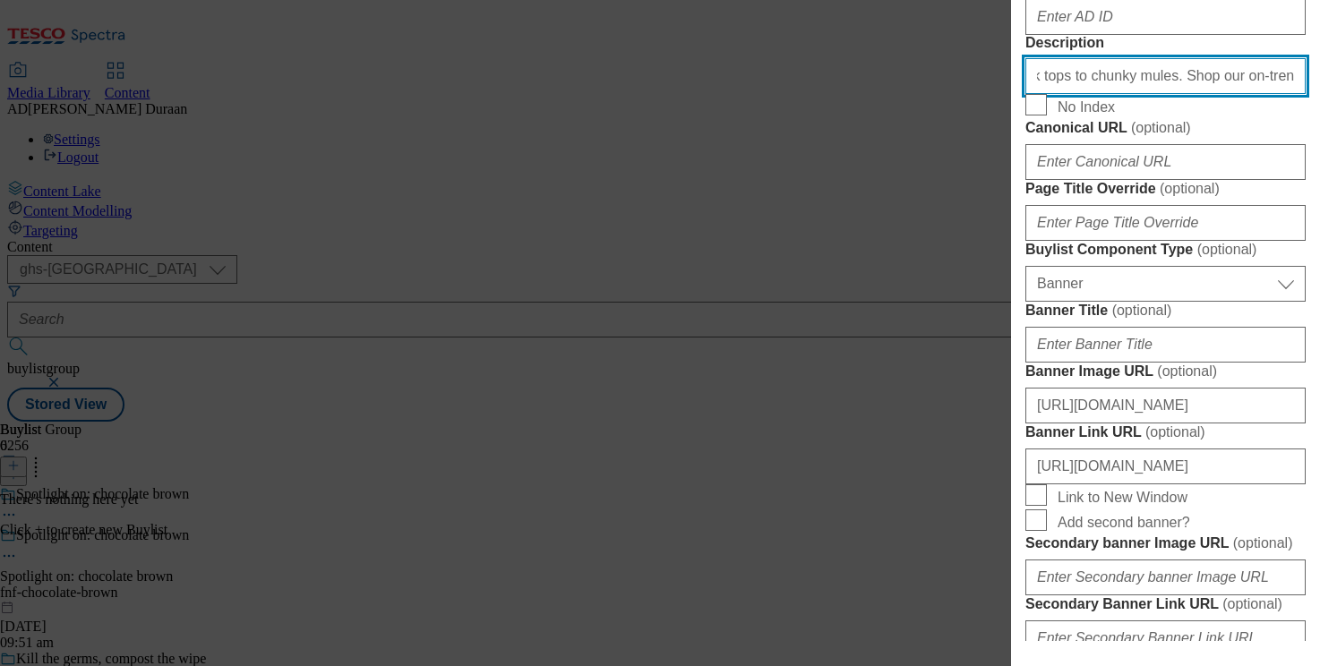
scroll to position [0, 511]
type input "Loving the latest chocolate brown looks? From smooth suede skirts and cowl neck…"
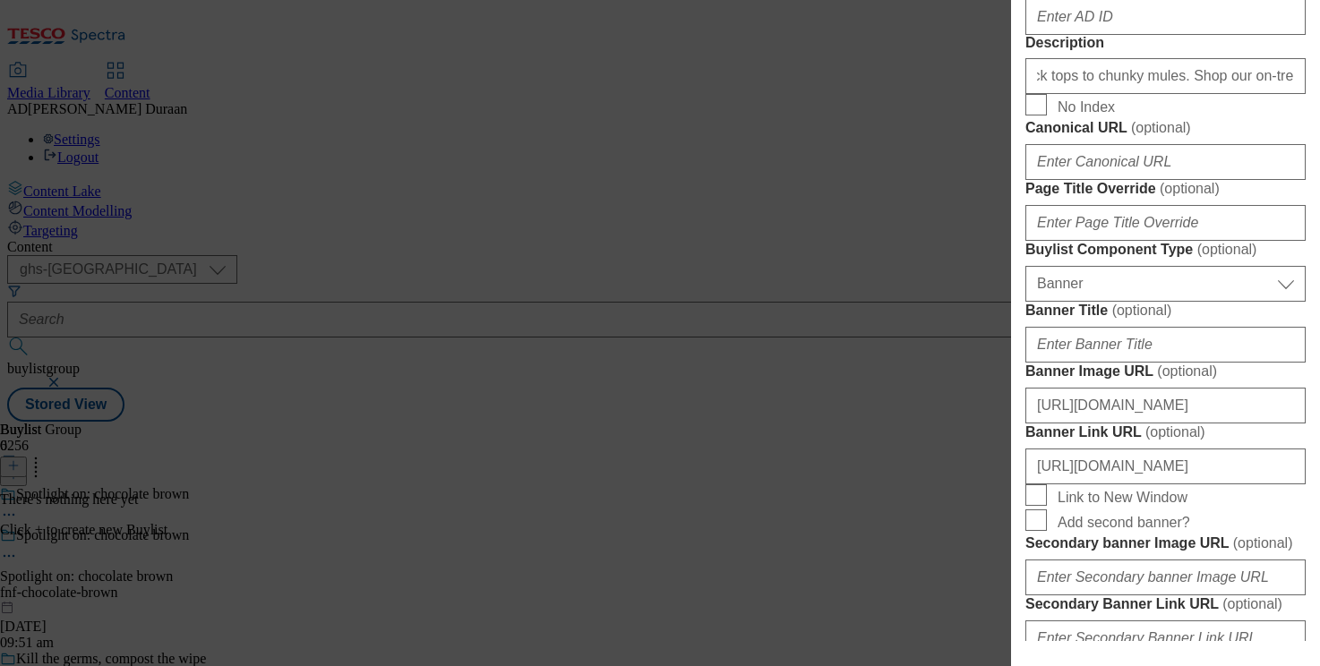
click at [1208, 373] on form "Label Spotlight on: chocolate brown Tracking Name fnf_hub_chocolate_brown Frien…" at bounding box center [1166, 81] width 280 height 1465
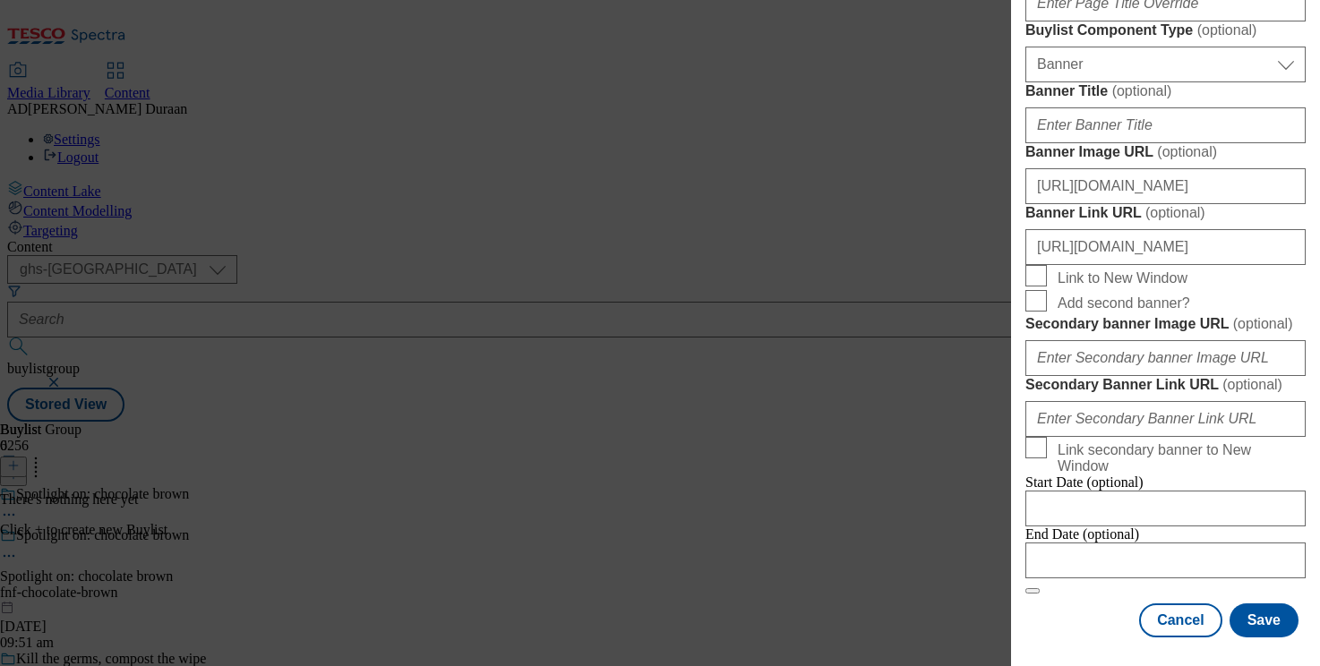
scroll to position [1738, 0]
click at [1281, 622] on button "Save" at bounding box center [1264, 621] width 69 height 34
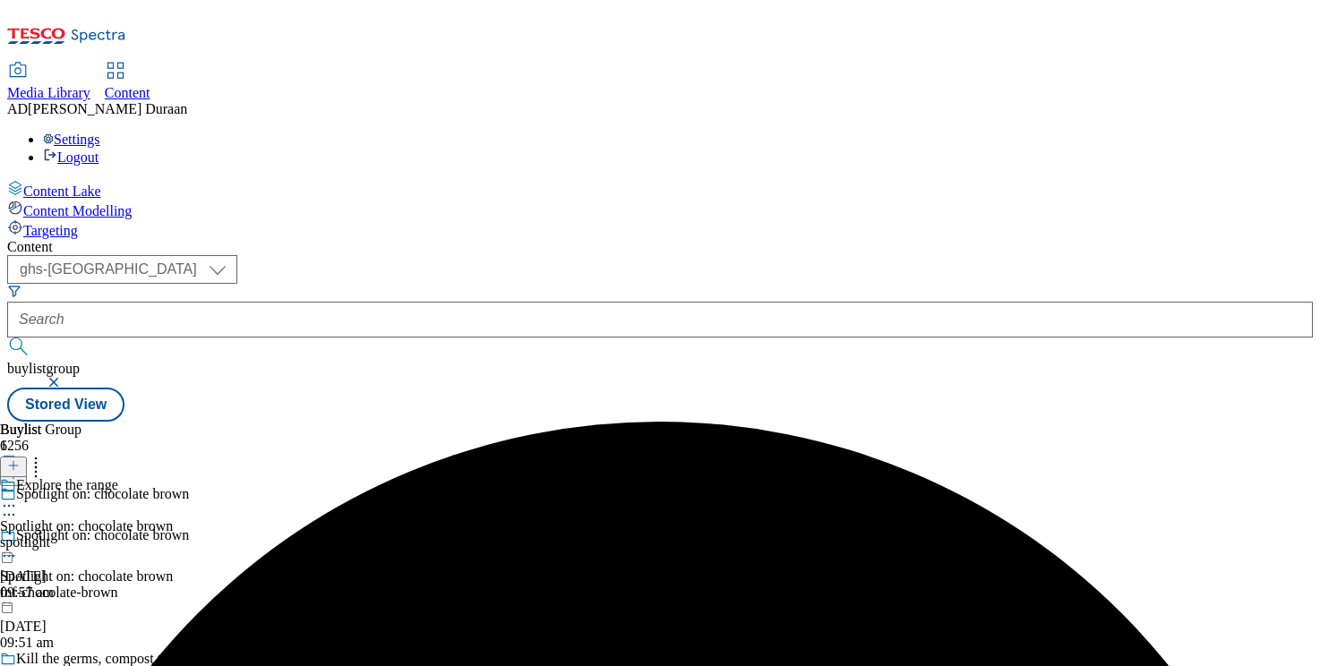
click at [173, 535] on div "spotlight" at bounding box center [86, 543] width 173 height 16
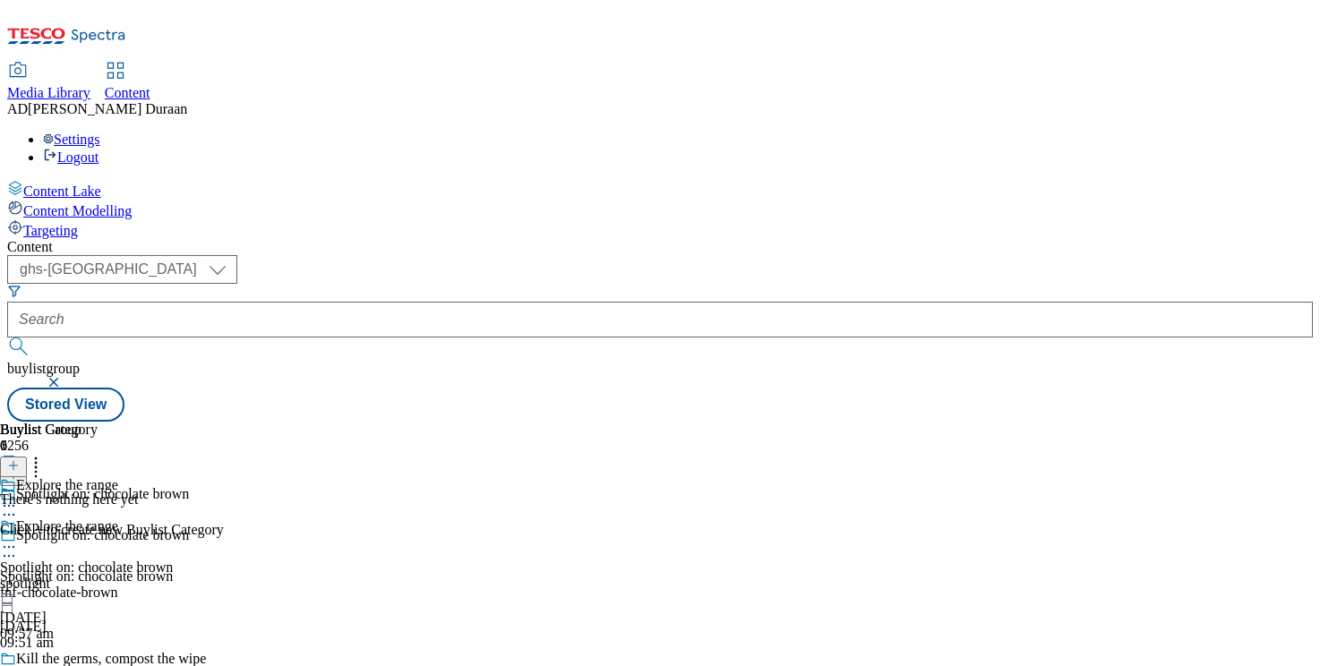
click at [13, 461] on line at bounding box center [13, 465] width 0 height 9
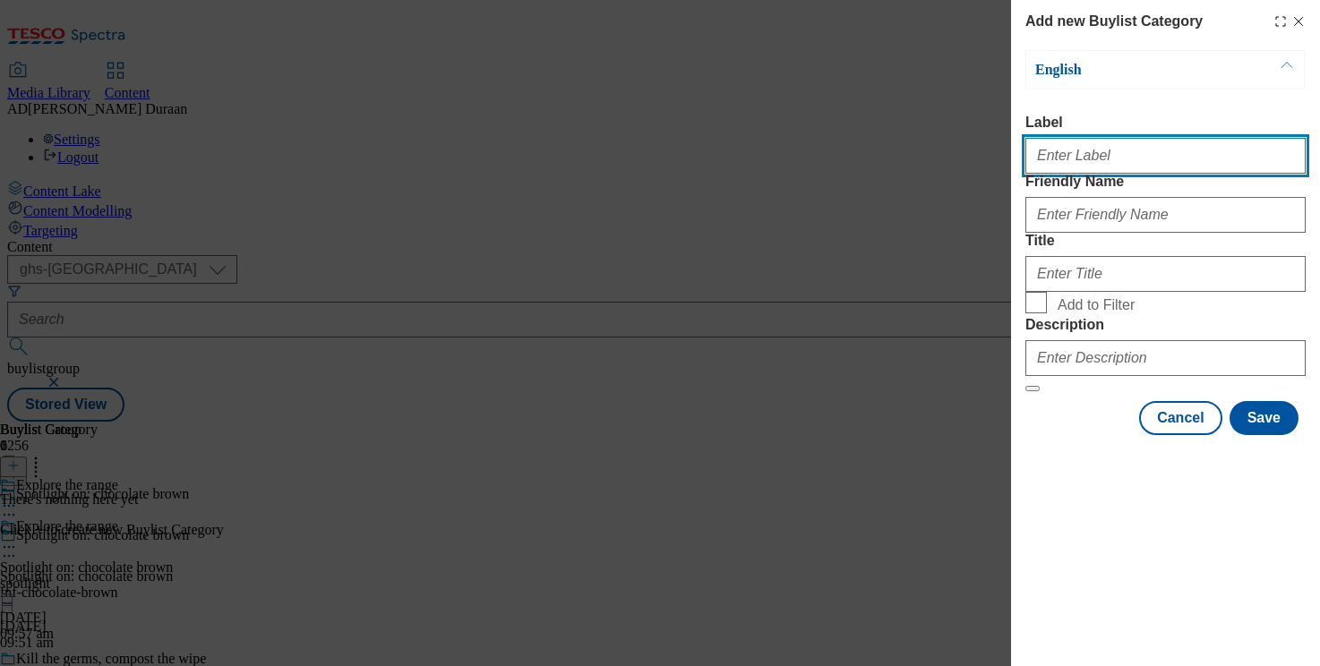
click at [1060, 154] on input "Label" at bounding box center [1166, 156] width 280 height 36
type input "All products"
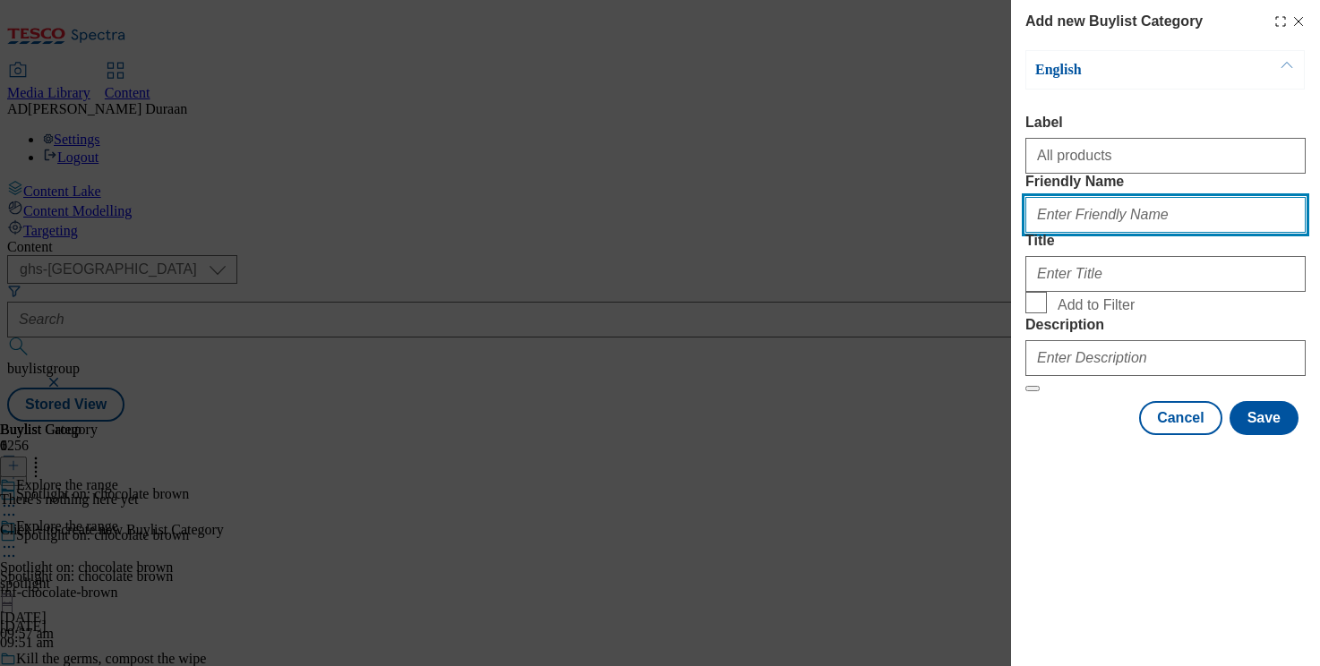
click at [1085, 233] on input "Friendly Name" at bounding box center [1166, 215] width 280 height 36
type input "all-products"
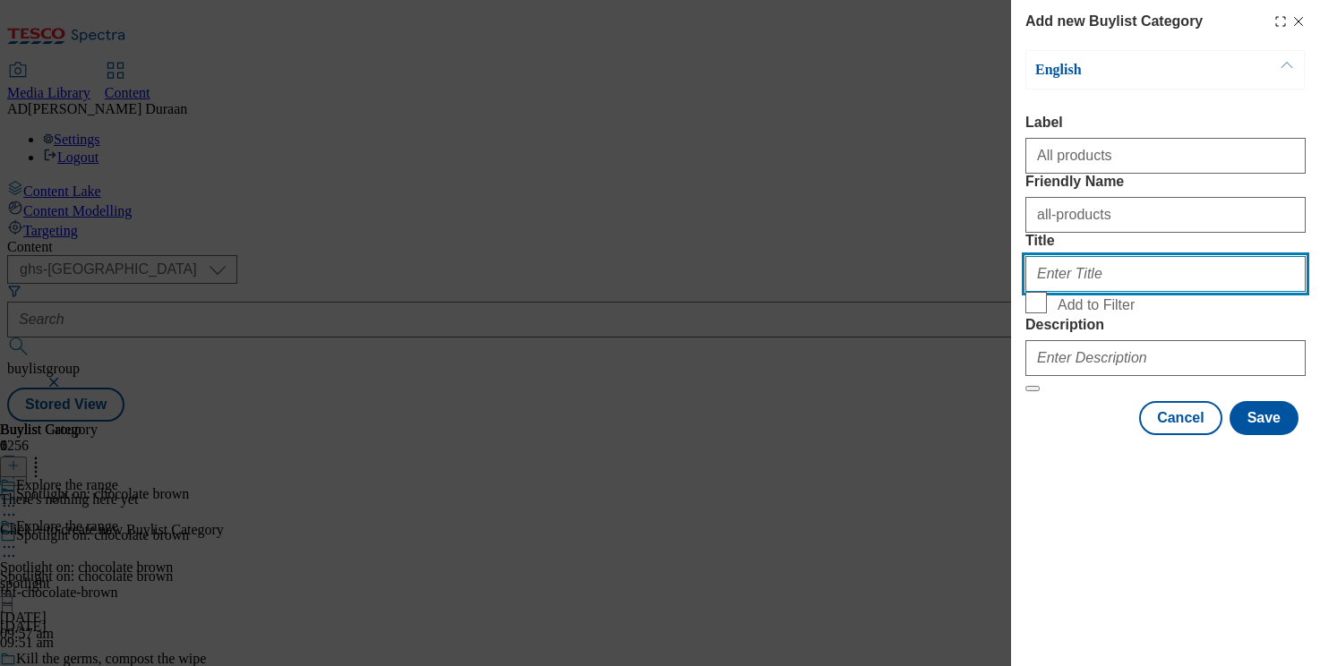
click at [1075, 292] on input "Title" at bounding box center [1166, 274] width 280 height 36
type input "all products"
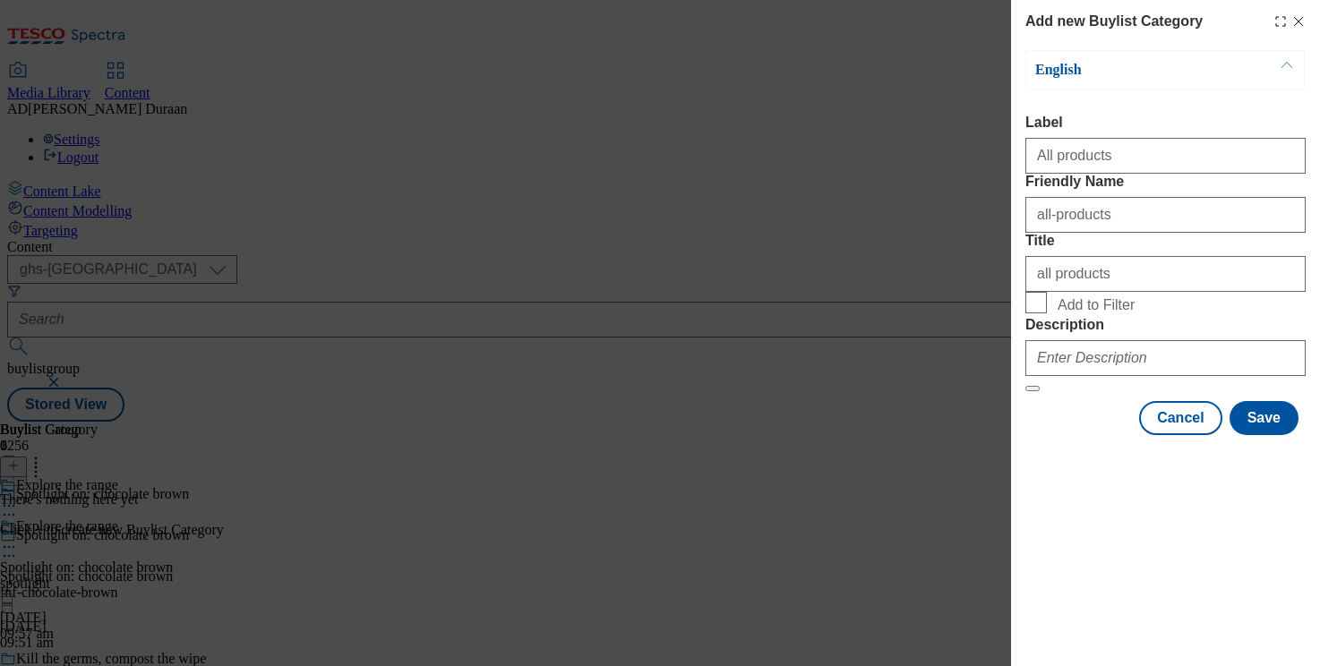
drag, startPoint x: 1026, startPoint y: 526, endPoint x: 1021, endPoint y: 492, distance: 34.5
click at [1026, 435] on div "English Label All products Friendly Name all-products Title all products Add to…" at bounding box center [1166, 242] width 280 height 385
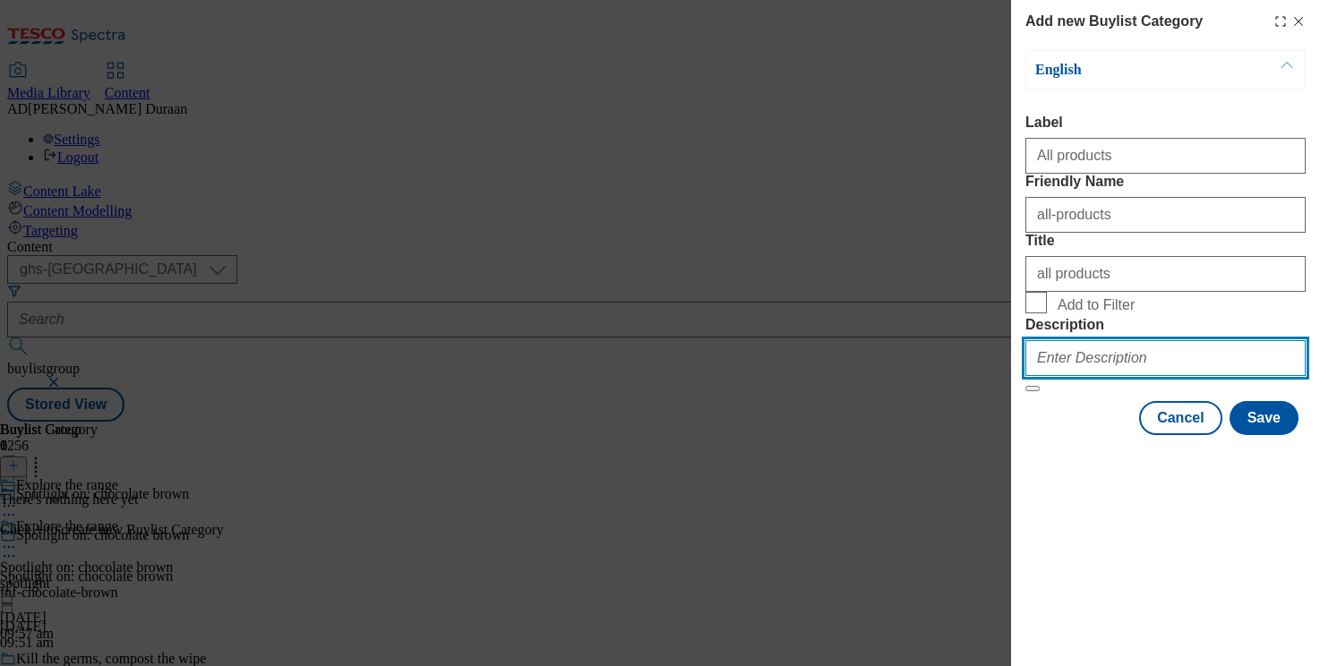
paste input "Loving the latest chocolate brown looks? From smooth suede skirts and cowl neck…"
type input "Loving the latest chocolate brown looks? From smooth suede skirts and cowl neck…"
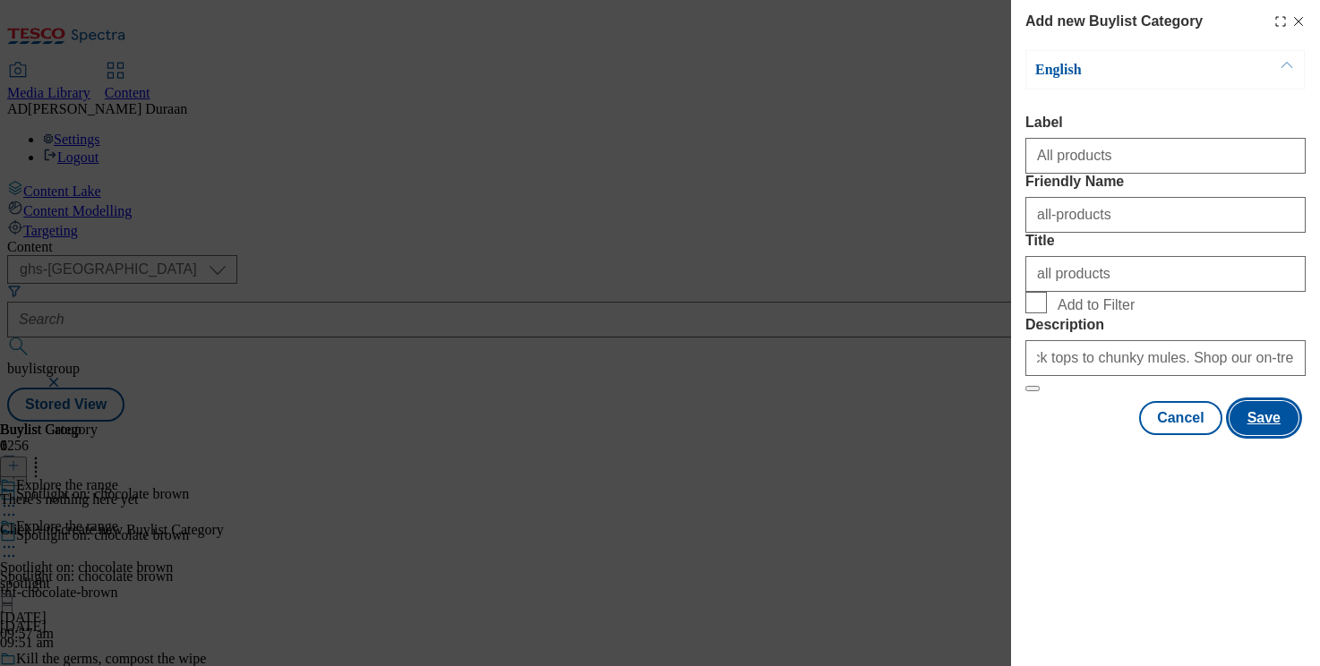
scroll to position [0, 0]
click at [1264, 435] on button "Save" at bounding box center [1264, 418] width 69 height 34
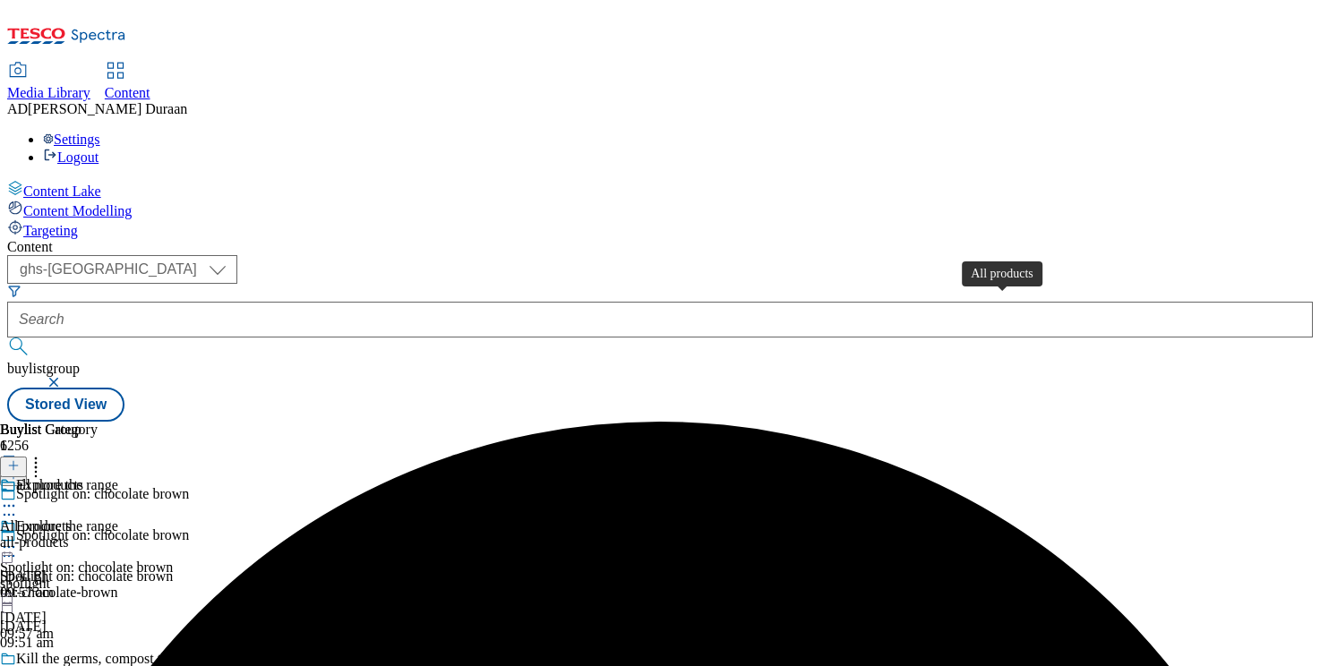
click at [72, 519] on div "All products" at bounding box center [36, 527] width 72 height 16
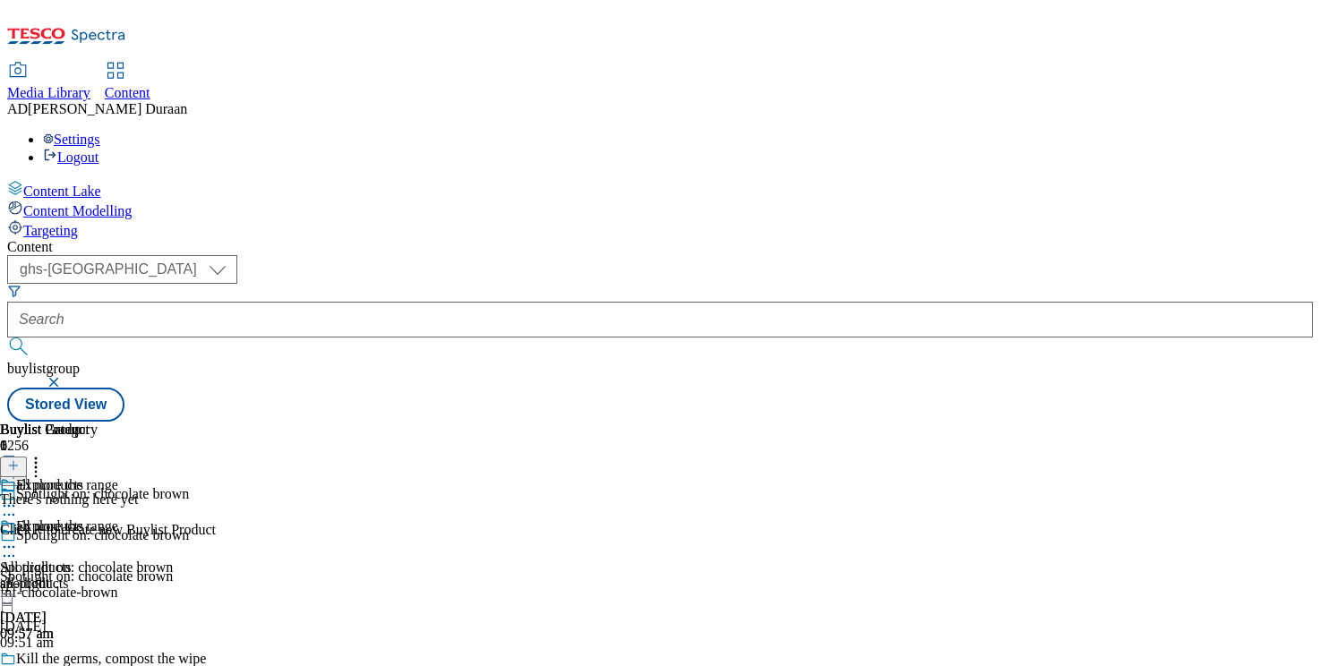
click at [20, 459] on icon at bounding box center [13, 465] width 13 height 13
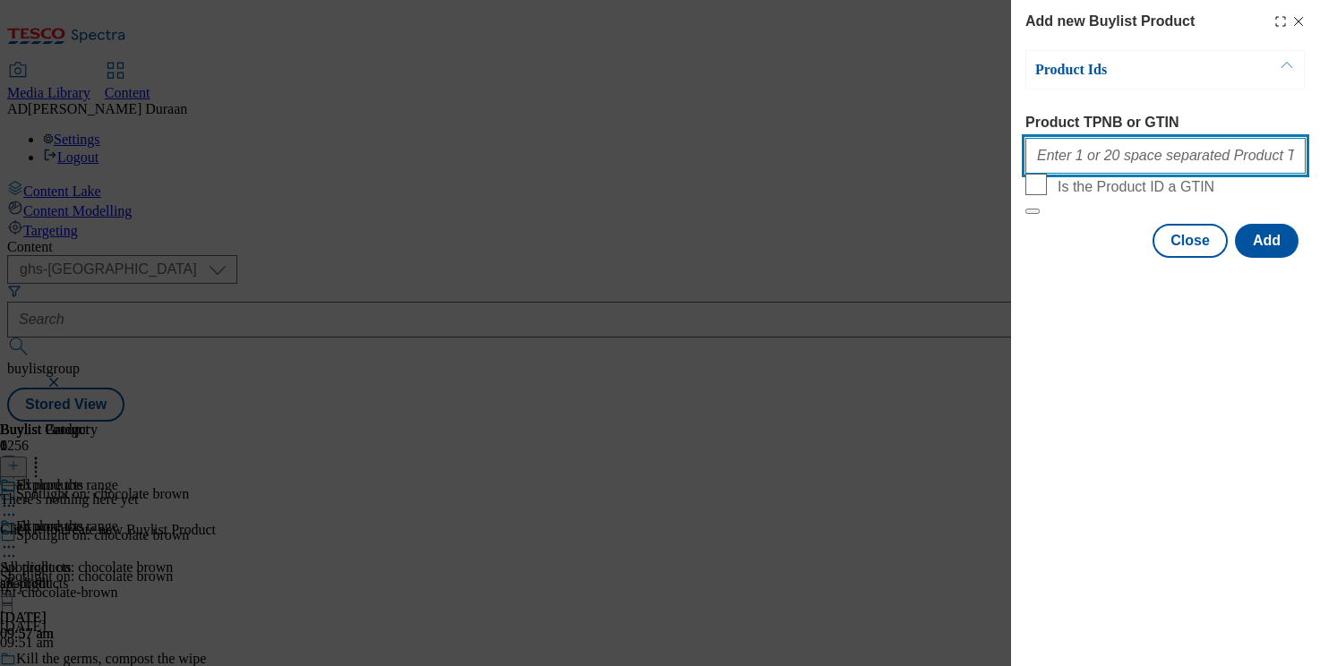
paste input "96860586 96562115 96522215 96835513 93567110 96704513 96808523 96550014 9656093…"
type input "96860586 96562115 96522215 96835513 93567110 96704513 96808523 96550014 9656093…"
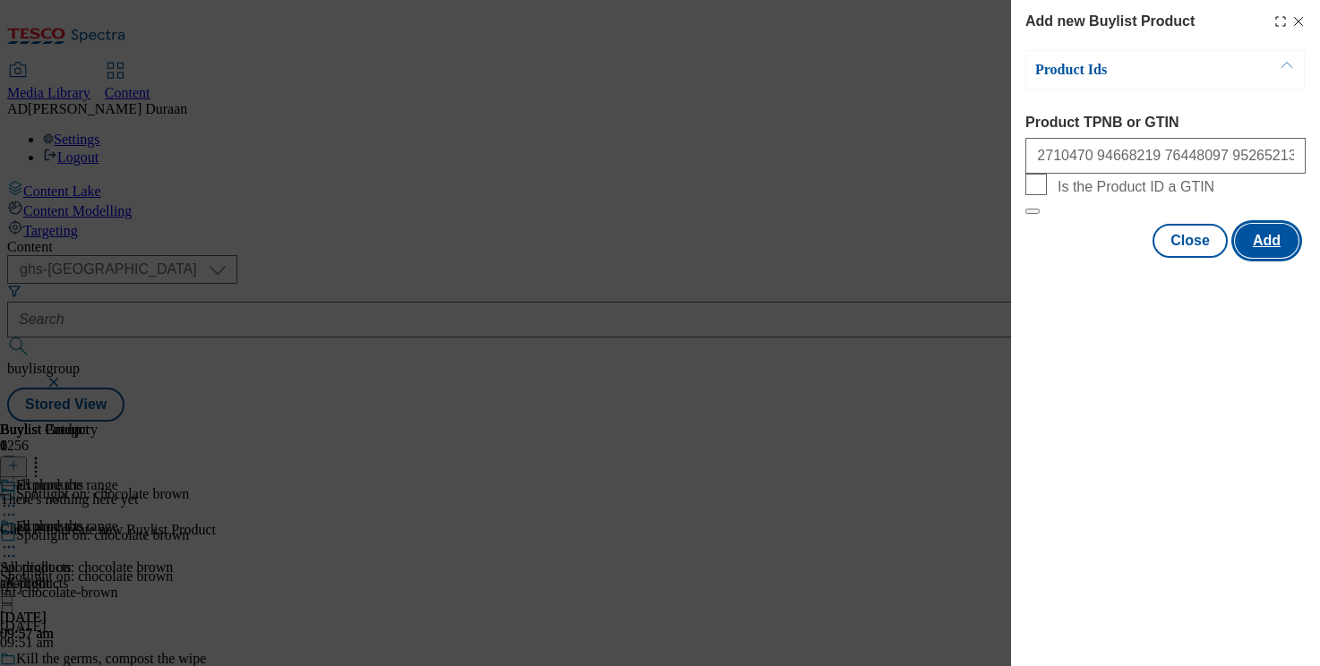
scroll to position [0, 0]
click at [1275, 258] on button "Add" at bounding box center [1267, 241] width 64 height 34
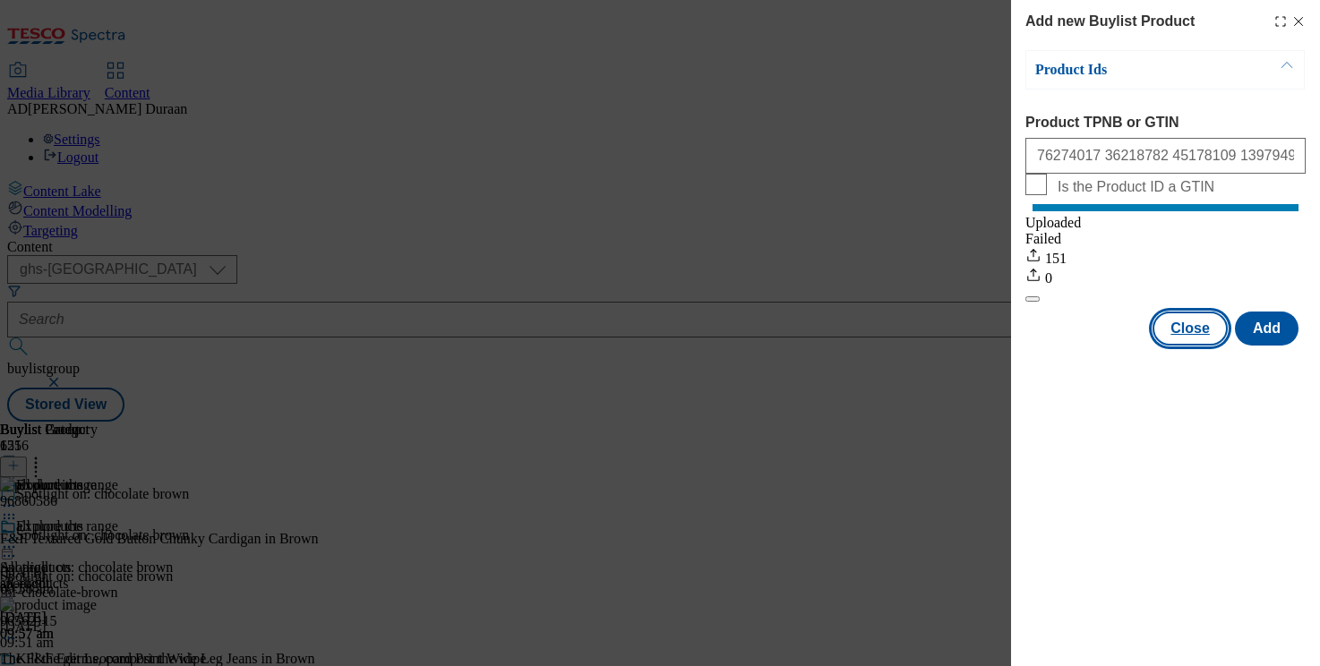
click at [1190, 346] on button "Close" at bounding box center [1190, 329] width 75 height 34
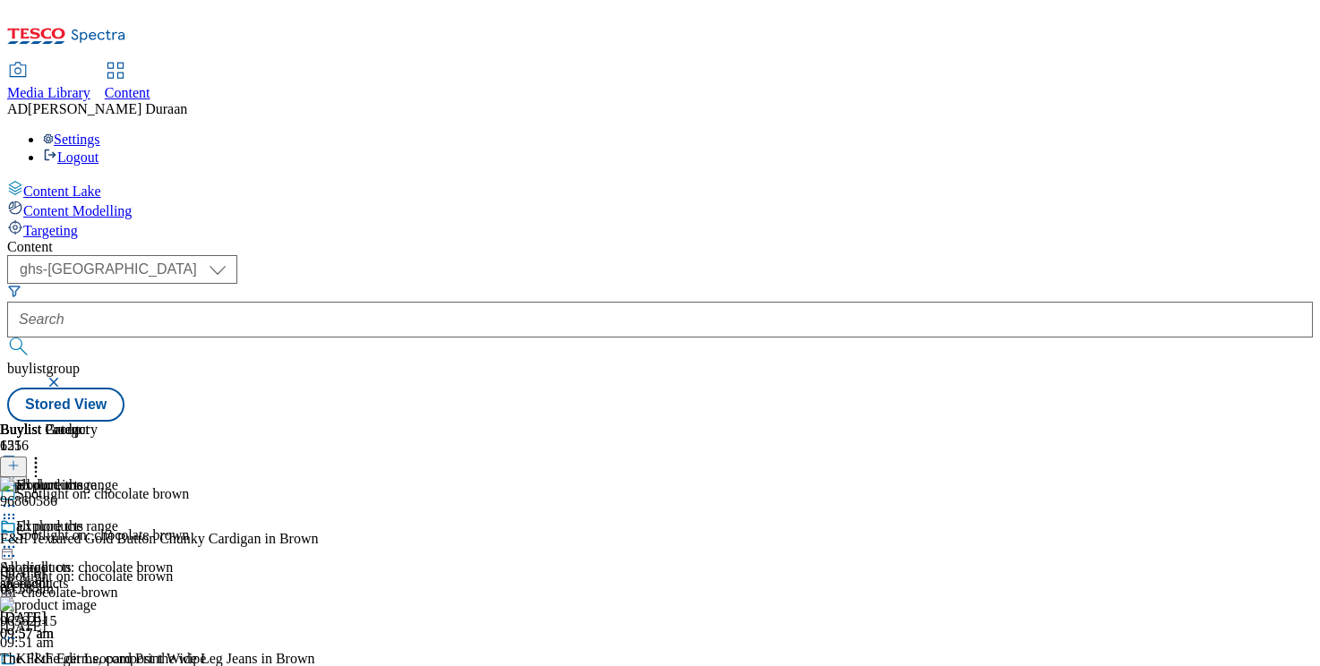
click at [18, 538] on icon at bounding box center [9, 547] width 18 height 18
click at [98, 661] on span "Preview" at bounding box center [77, 667] width 42 height 13
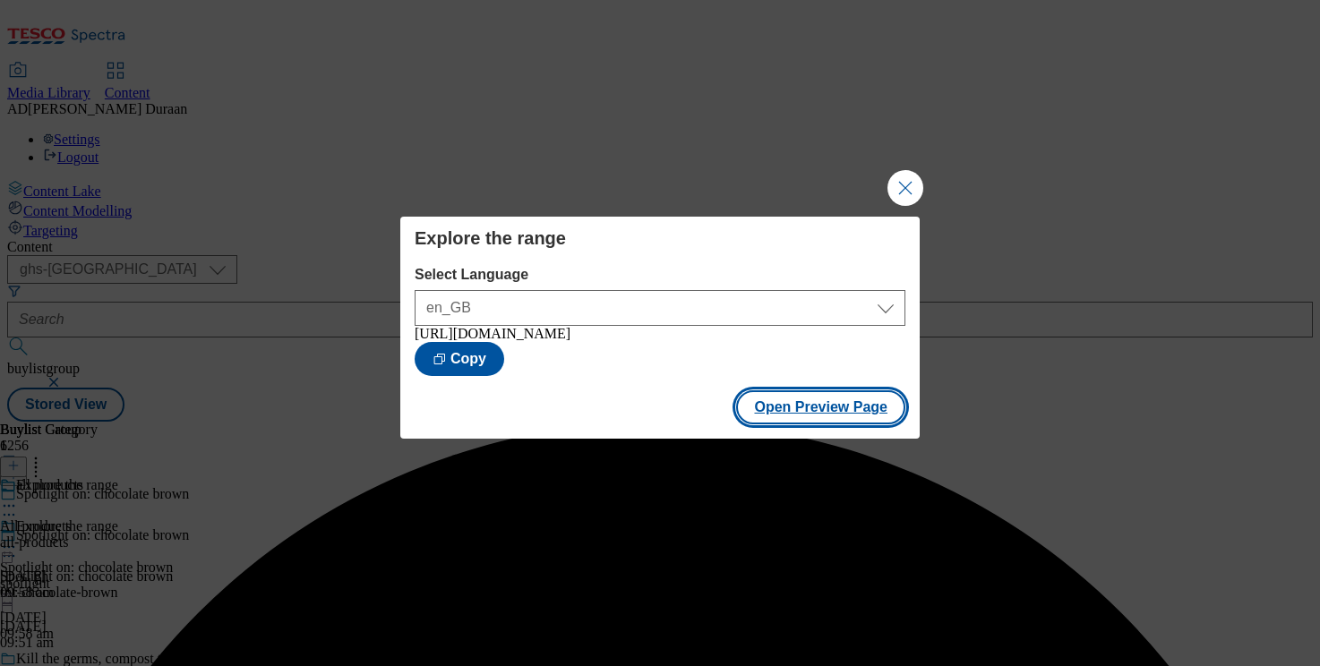
click at [842, 416] on button "Open Preview Page" at bounding box center [820, 408] width 169 height 34
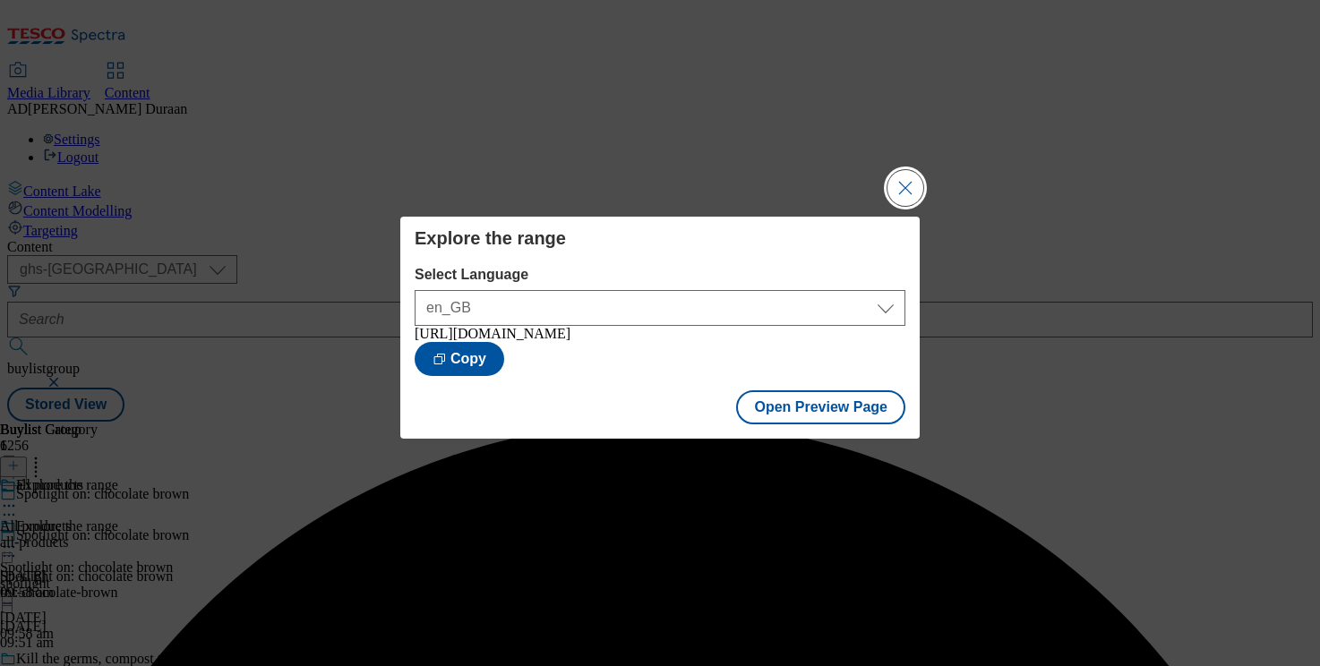
click at [909, 184] on button "Close Modal" at bounding box center [906, 188] width 36 height 36
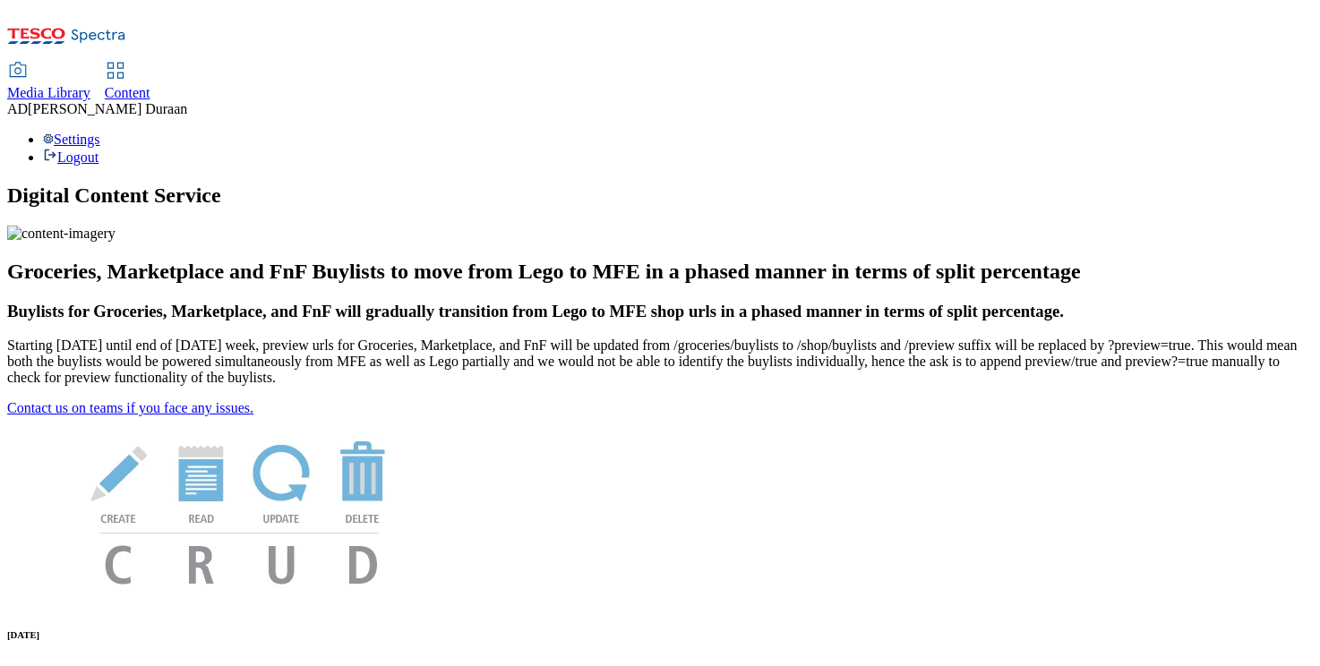
click at [150, 85] on span "Content" at bounding box center [128, 92] width 46 height 15
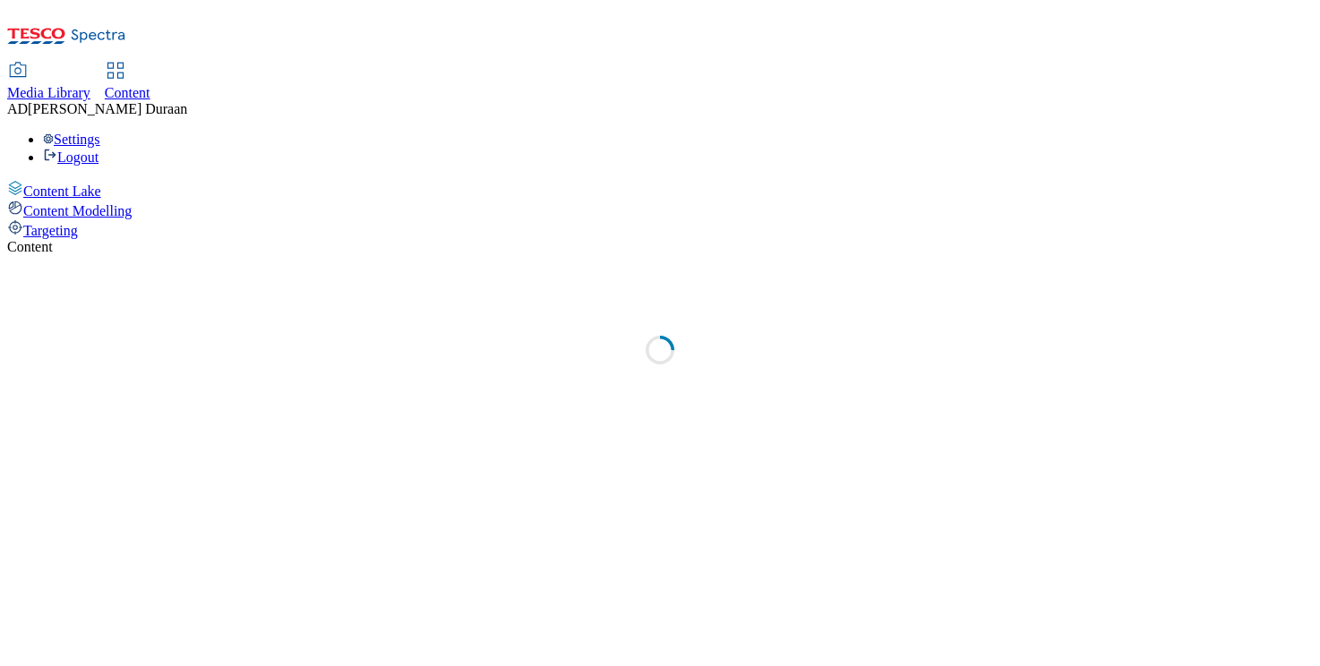
select select "ghs-uk"
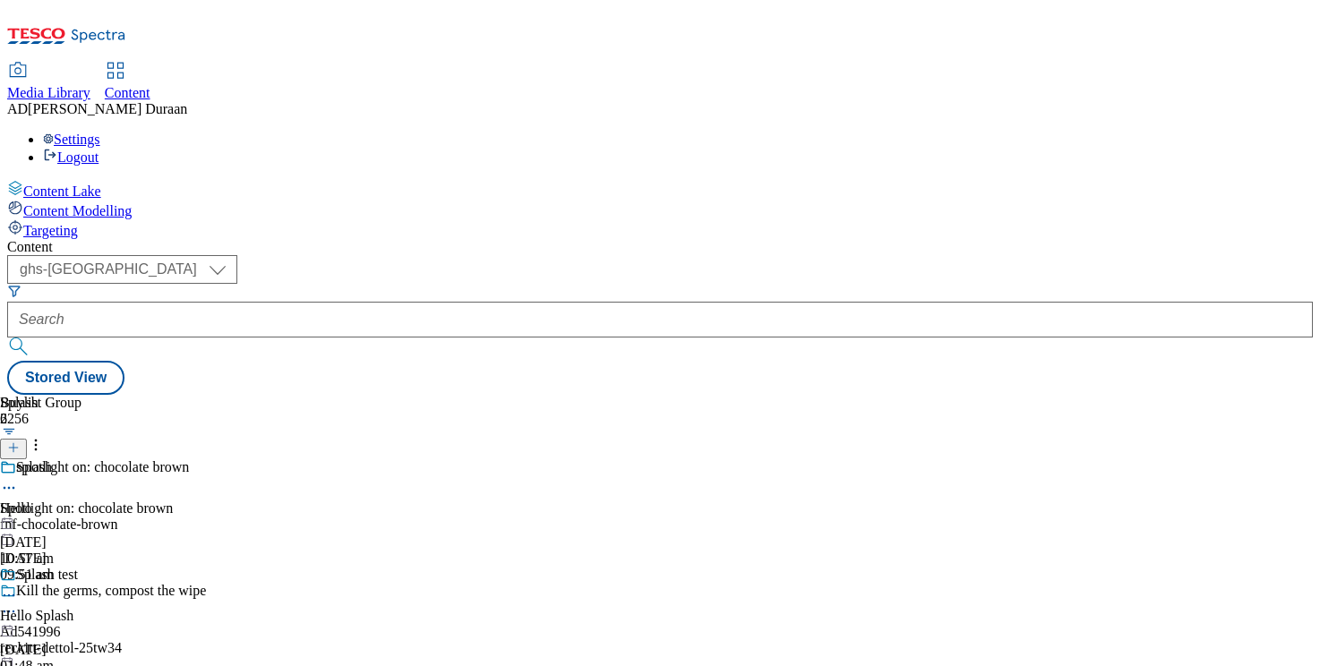
click at [253, 517] on div "fnf-chocolate-brown" at bounding box center [126, 525] width 253 height 16
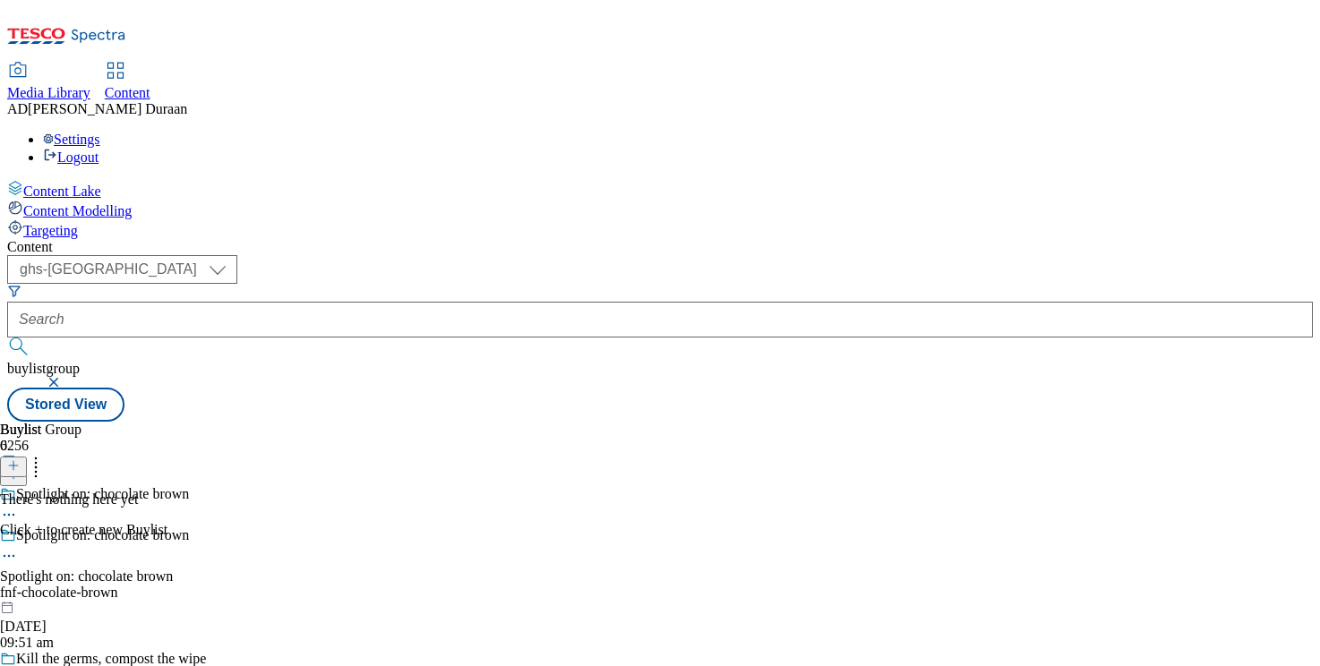
drag, startPoint x: 289, startPoint y: 29, endPoint x: 292, endPoint y: 5, distance: 23.4
click at [90, 85] on span "Media Library" at bounding box center [48, 92] width 83 height 15
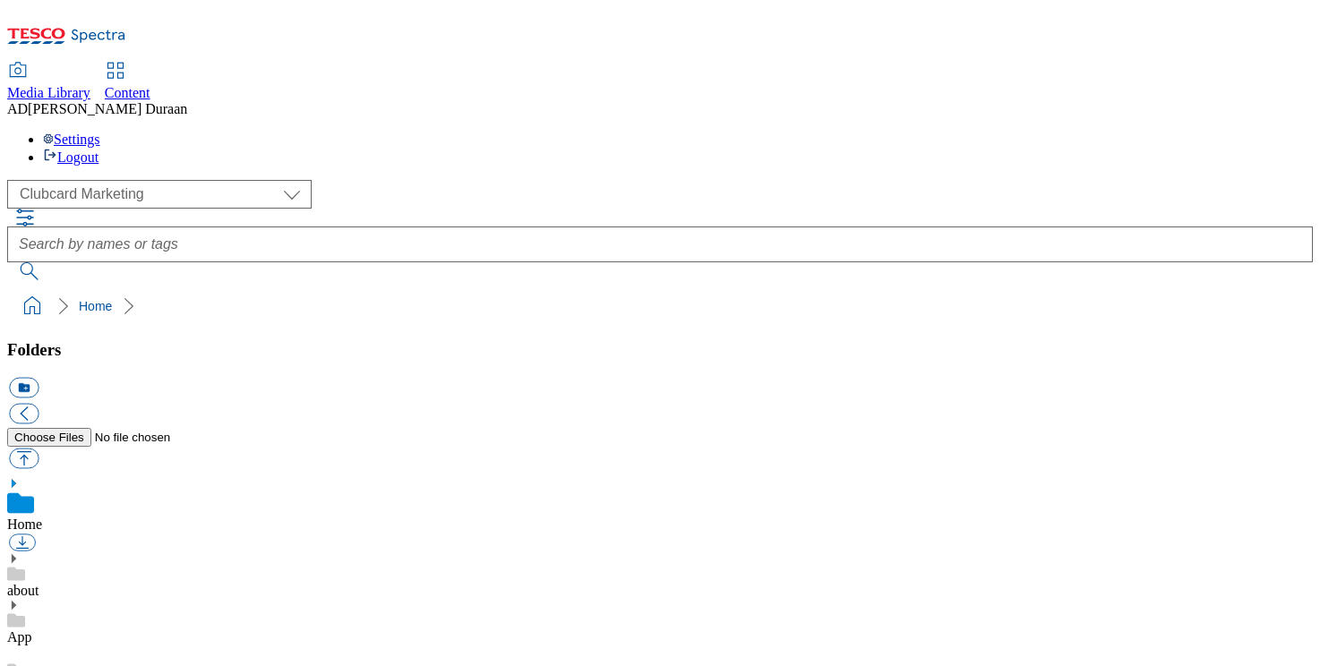
scroll to position [3, 0]
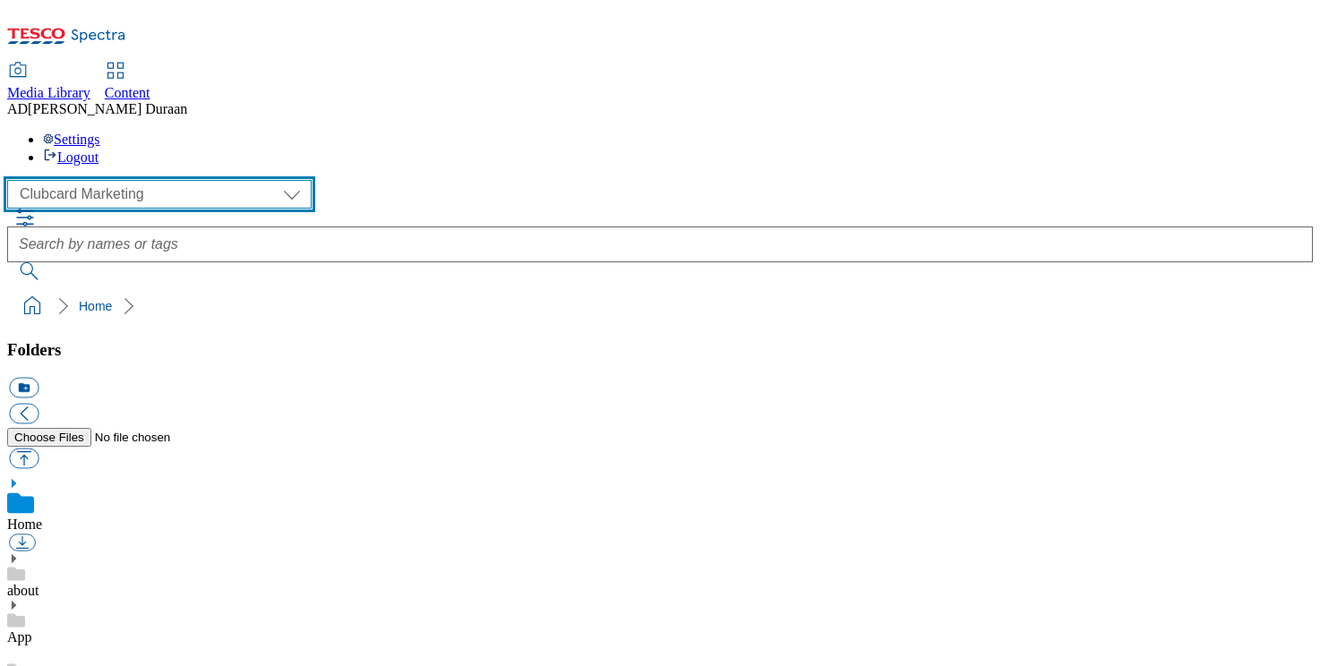
click at [119, 180] on select "Clubcard Marketing Dotcom UK GHS Marketing UK GHS Product UK GHS ROI iGHS Marke…" at bounding box center [159, 194] width 305 height 29
select select "flare-ghs-mktg"
click at [13, 180] on select "Clubcard Marketing Dotcom UK GHS Marketing UK GHS Product UK GHS ROI iGHS Marke…" at bounding box center [159, 194] width 305 height 29
